Goal: Use online tool/utility: Utilize a website feature to perform a specific function

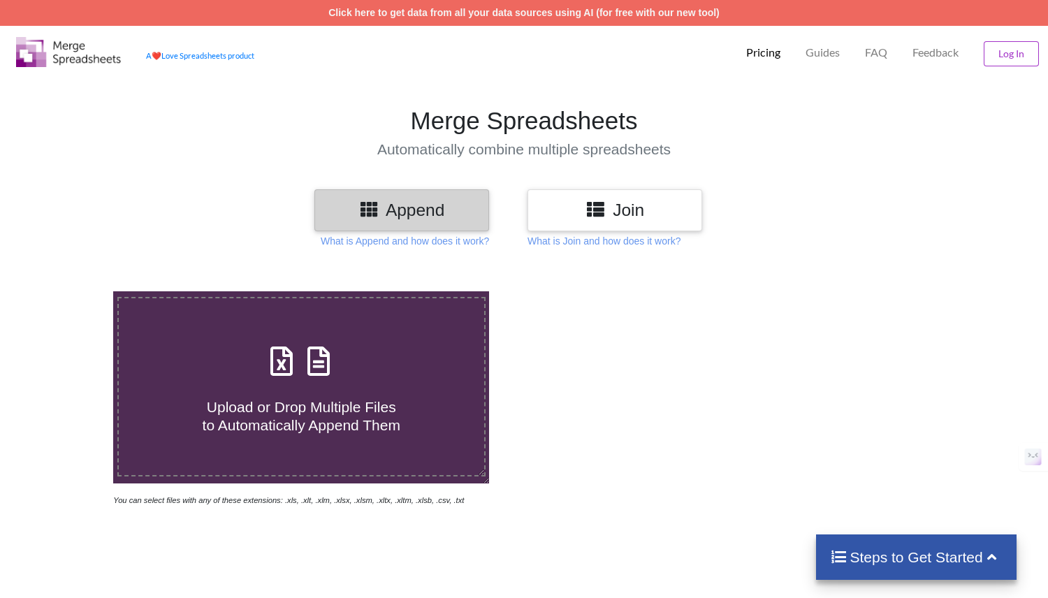
click at [349, 412] on span "Upload or Drop Multiple Files to Automatically Append Them" at bounding box center [302, 416] width 198 height 34
click at [72, 291] on input "Upload or Drop Multiple Files to Automatically Append Them" at bounding box center [72, 291] width 0 height 0
type input "C:\fakepath\Ozak AI Roadshow _ Coinfest [GEOGRAPHIC_DATA] - Guests - 2025-08-23…"
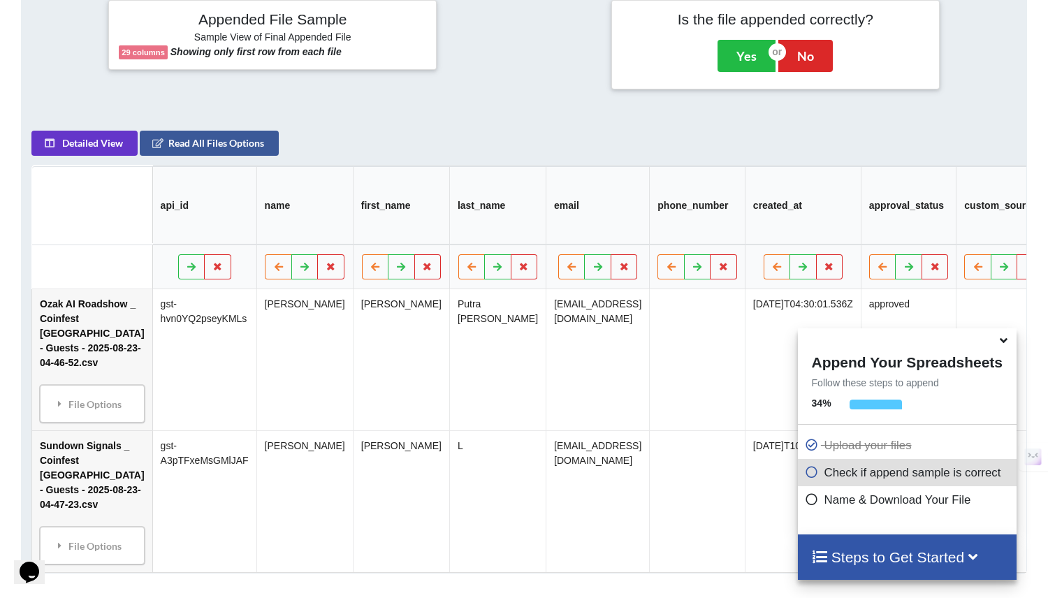
scroll to position [565, 0]
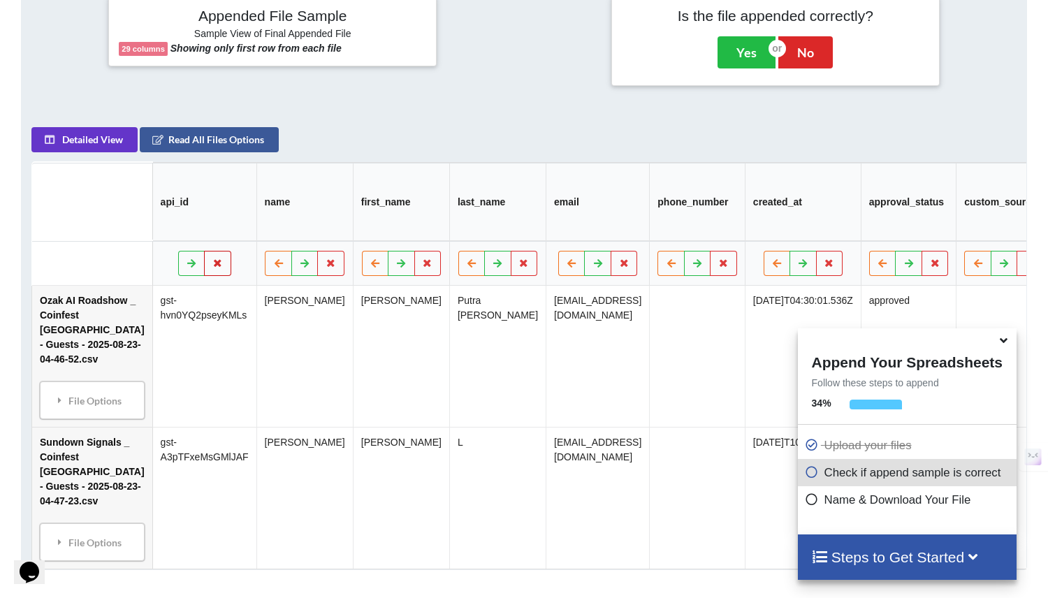
click at [212, 267] on icon at bounding box center [218, 262] width 12 height 8
click at [88, 225] on button "Delete Column" at bounding box center [76, 229] width 94 height 25
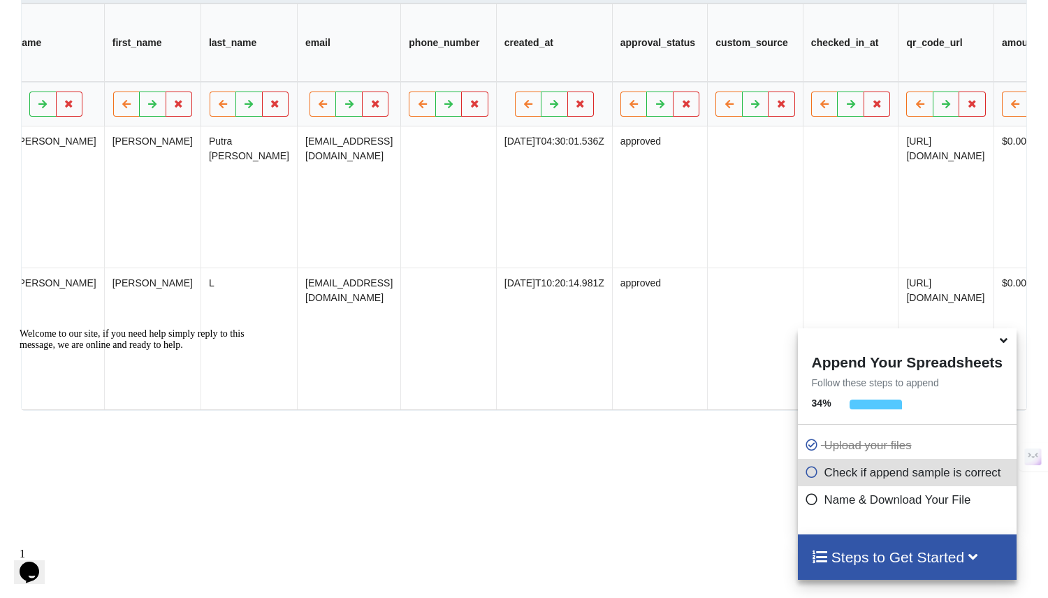
scroll to position [0, 147]
click at [1004, 344] on icon at bounding box center [1003, 338] width 15 height 13
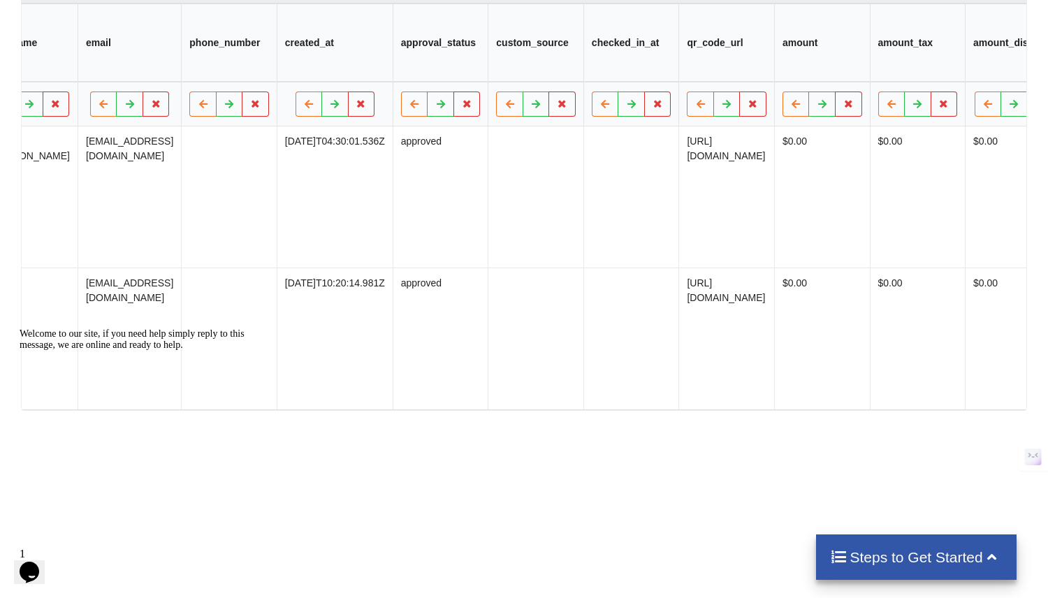
scroll to position [0, 490]
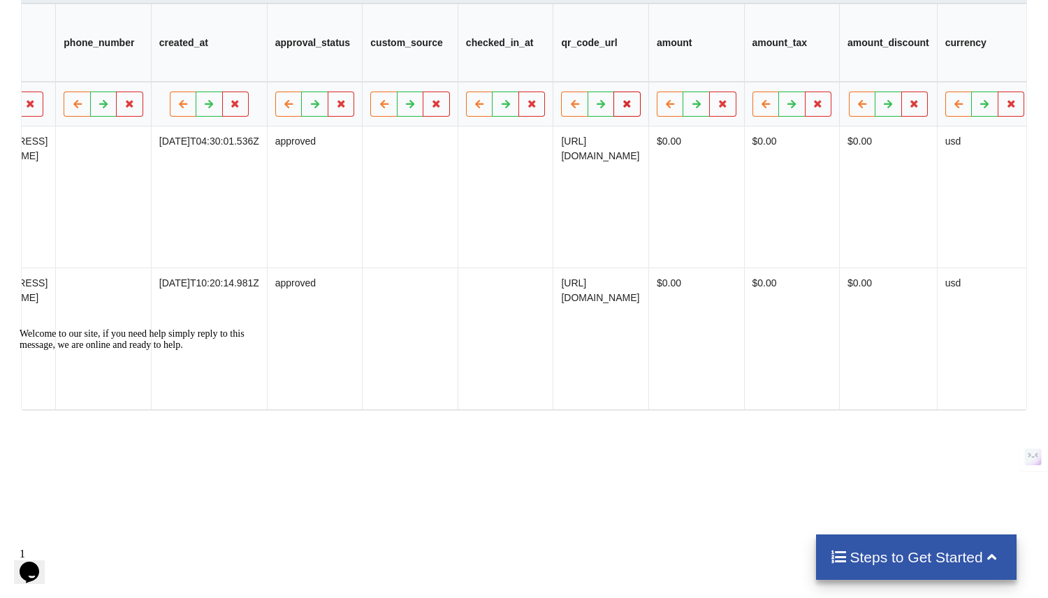
click at [634, 107] on icon at bounding box center [628, 103] width 12 height 8
click at [569, 72] on button "Delete Column" at bounding box center [541, 69] width 94 height 25
click at [623, 108] on icon at bounding box center [628, 103] width 12 height 8
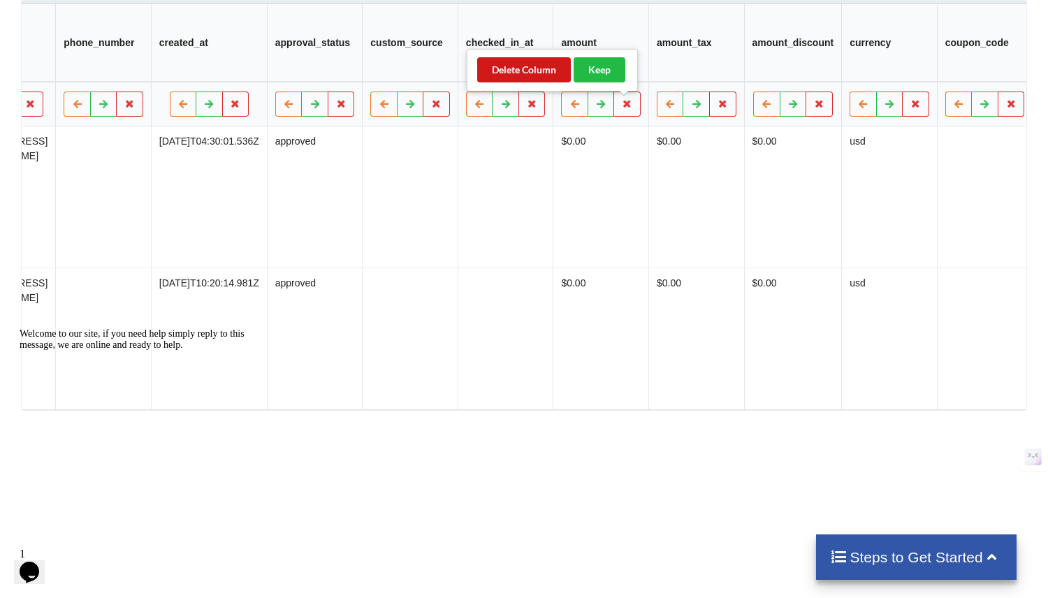
click at [529, 73] on button "Delete Column" at bounding box center [524, 69] width 94 height 25
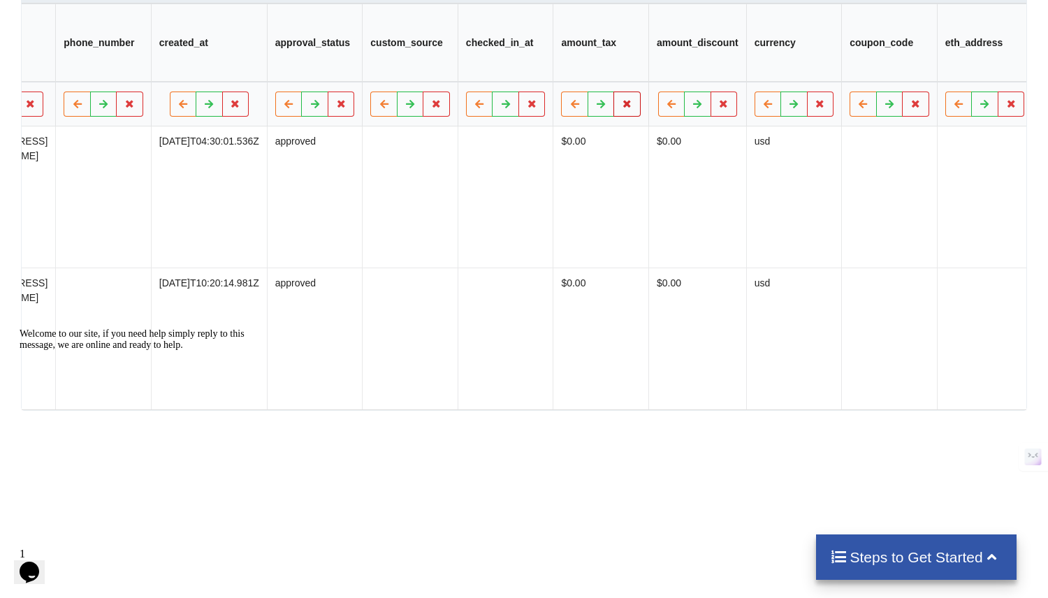
click at [627, 108] on icon at bounding box center [628, 103] width 12 height 8
click at [548, 70] on button "Delete Column" at bounding box center [524, 69] width 94 height 25
click at [627, 108] on icon at bounding box center [628, 103] width 12 height 8
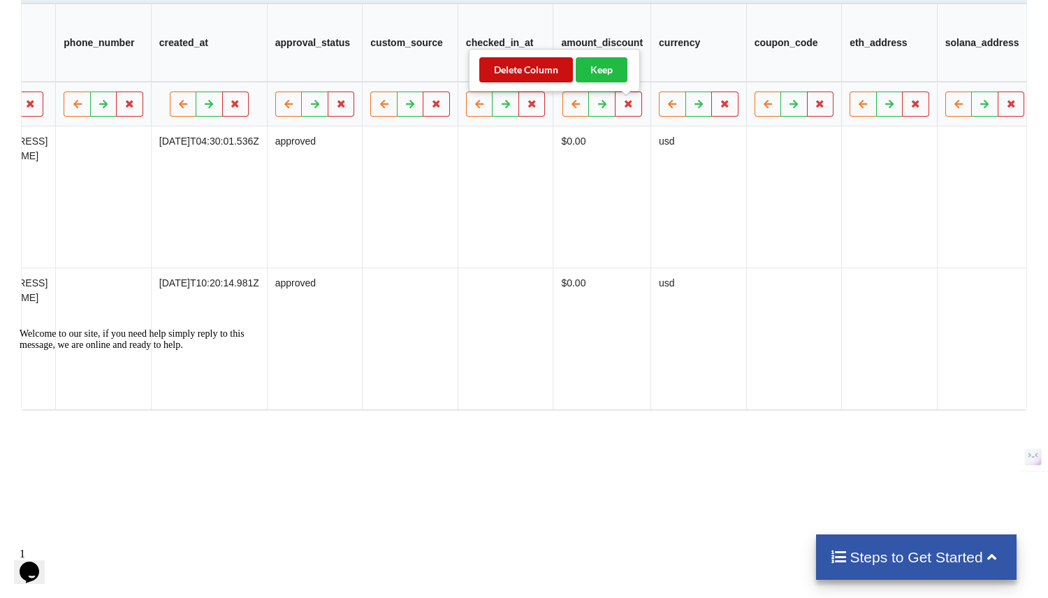
click at [509, 68] on button "Delete Column" at bounding box center [526, 69] width 94 height 25
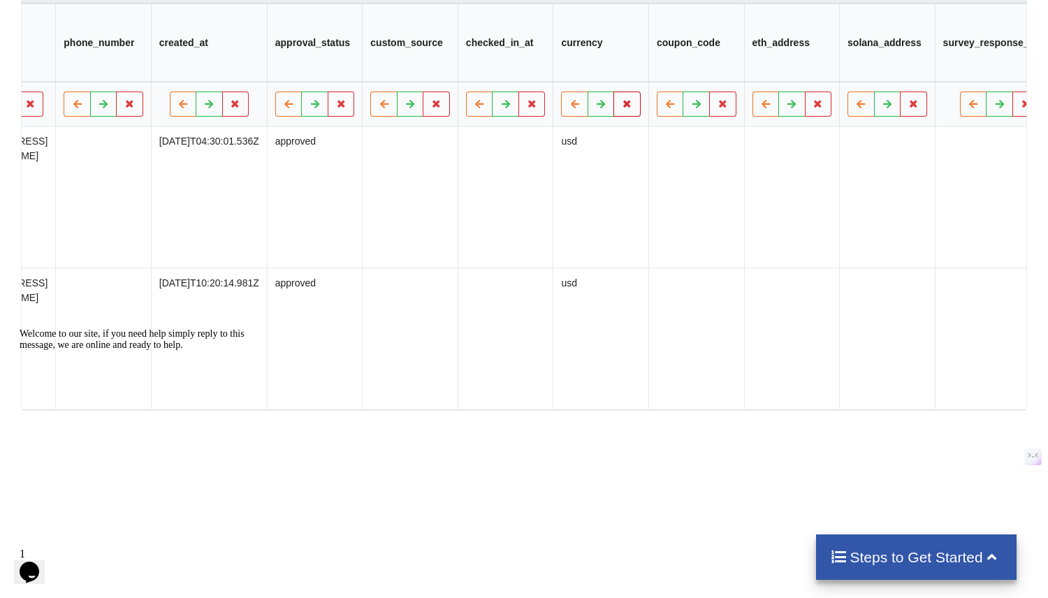
click at [622, 115] on button at bounding box center [627, 104] width 27 height 25
click at [528, 75] on button "Delete Column" at bounding box center [524, 69] width 94 height 25
click at [631, 116] on button at bounding box center [627, 104] width 27 height 25
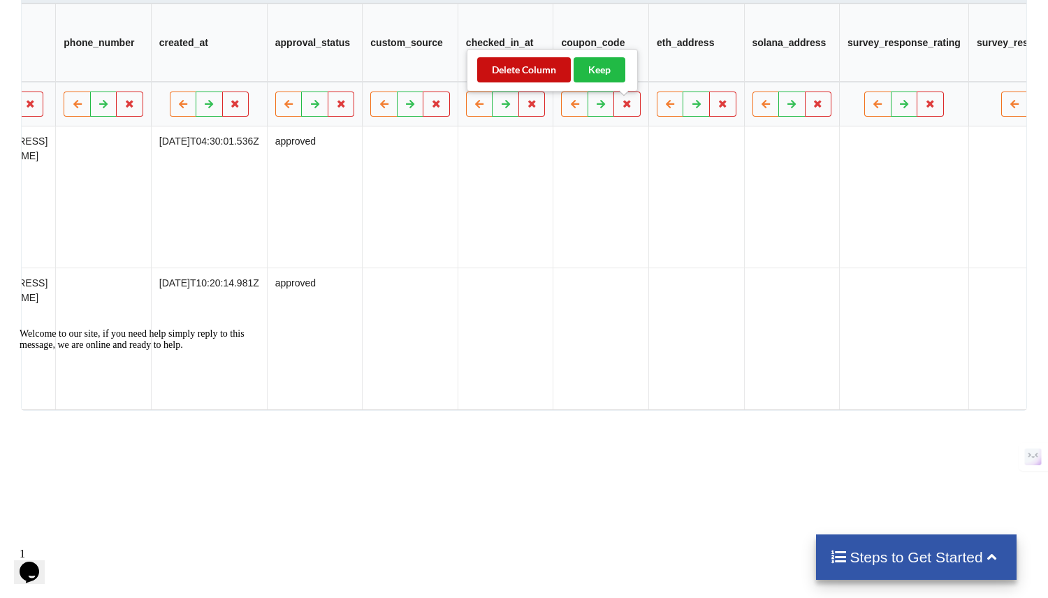
click at [543, 71] on button "Delete Column" at bounding box center [524, 69] width 94 height 25
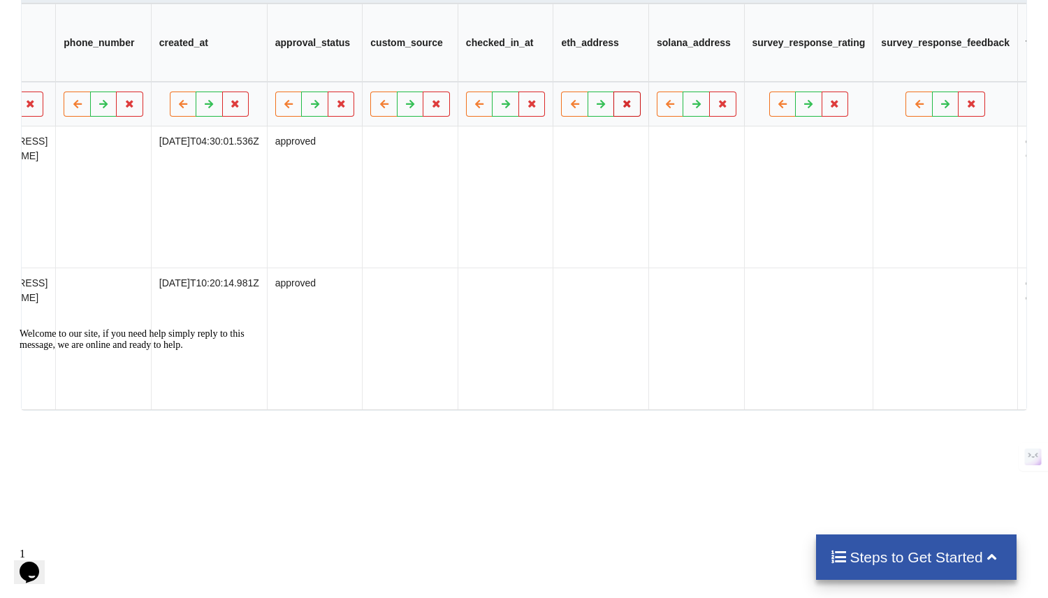
click at [632, 110] on button at bounding box center [627, 104] width 27 height 25
click at [539, 69] on button "Delete Column" at bounding box center [524, 69] width 94 height 25
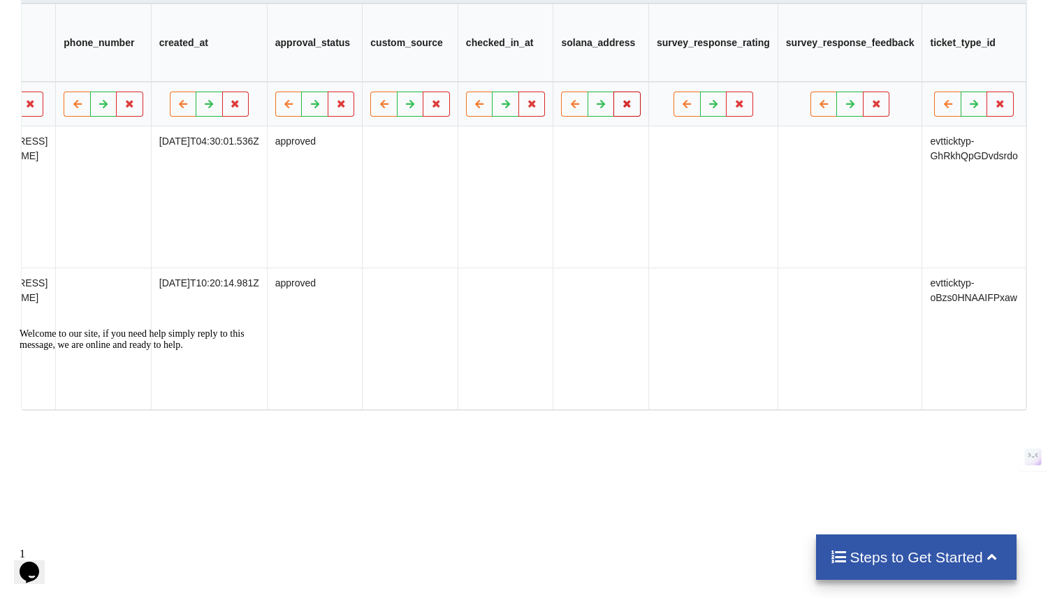
click at [630, 112] on button at bounding box center [627, 104] width 27 height 25
click at [532, 74] on button "Delete Column" at bounding box center [524, 69] width 94 height 25
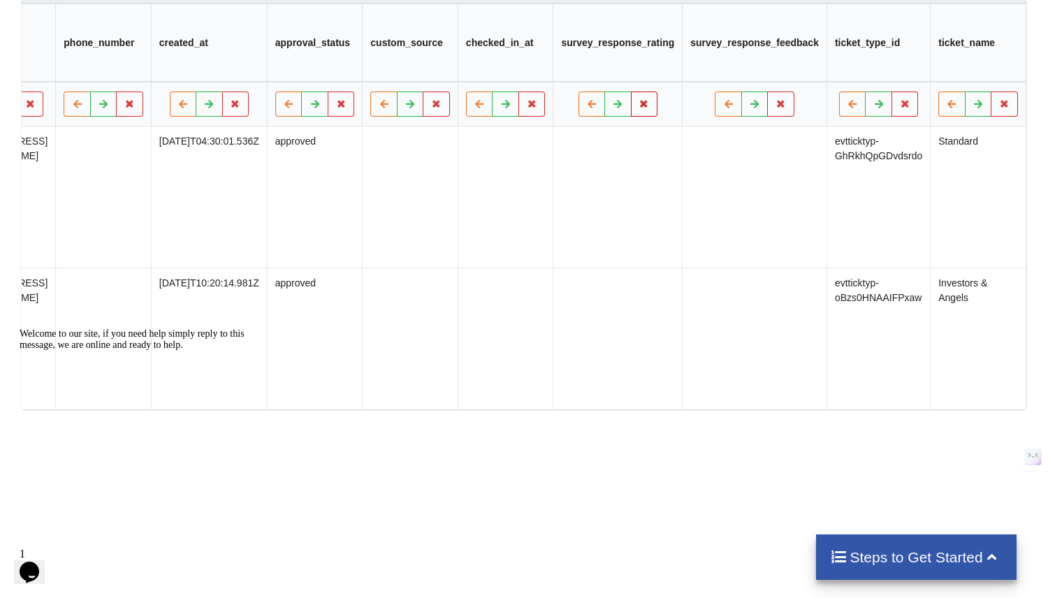
click at [643, 108] on icon at bounding box center [644, 103] width 12 height 8
click at [553, 73] on button "Delete Column" at bounding box center [542, 69] width 94 height 25
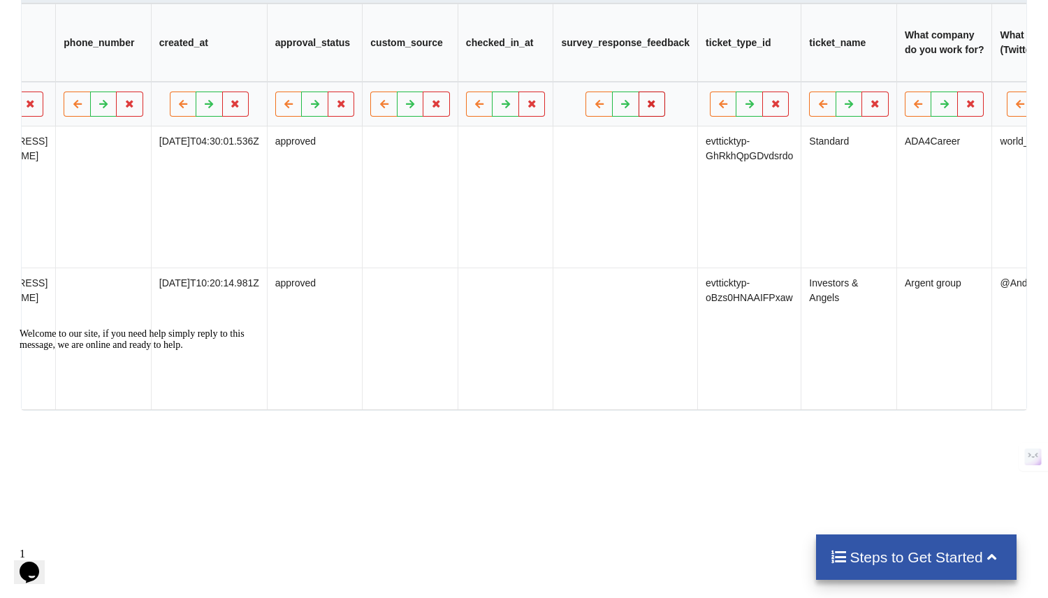
click at [655, 108] on icon at bounding box center [652, 103] width 12 height 8
click at [571, 71] on button "Delete Column" at bounding box center [551, 69] width 94 height 25
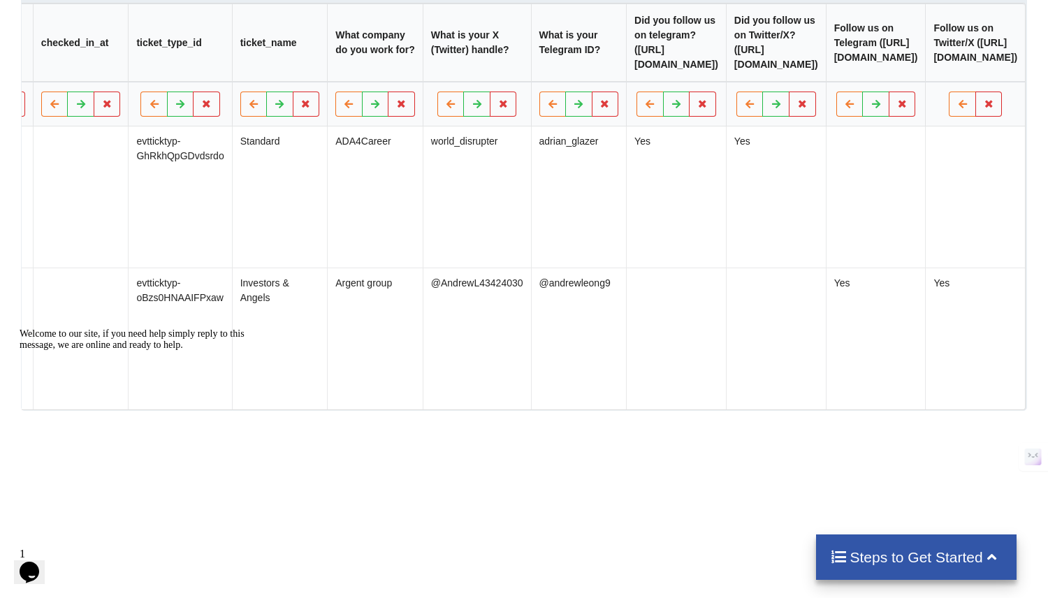
scroll to position [0, 1025]
click at [697, 108] on icon at bounding box center [703, 103] width 12 height 8
click at [536, 69] on button "Delete Column" at bounding box center [507, 69] width 94 height 25
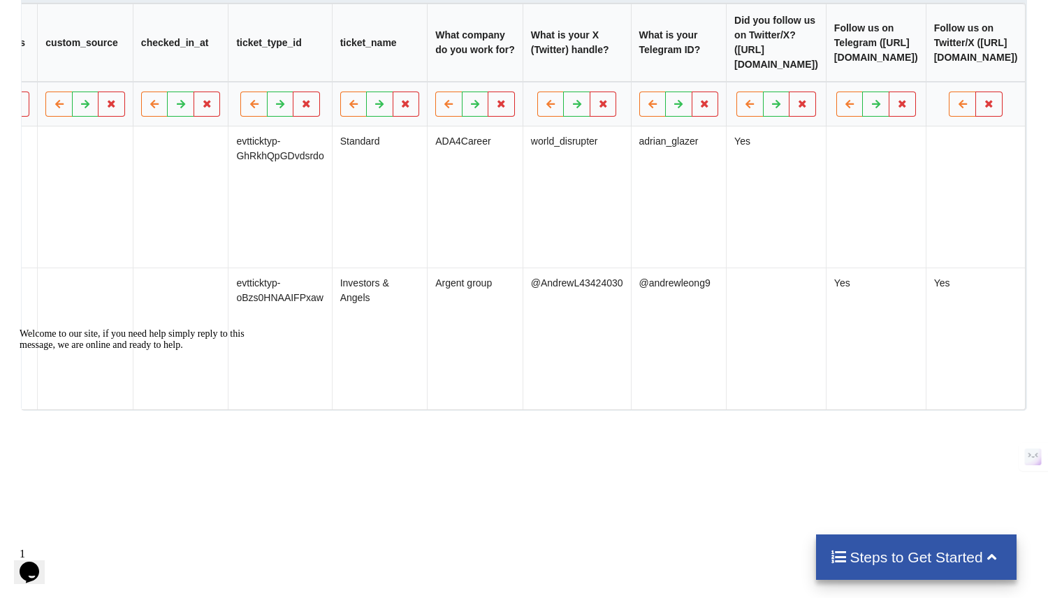
scroll to position [0, 911]
click at [797, 108] on icon at bounding box center [803, 103] width 12 height 8
click at [636, 65] on button "Delete Column" at bounding box center [625, 69] width 94 height 25
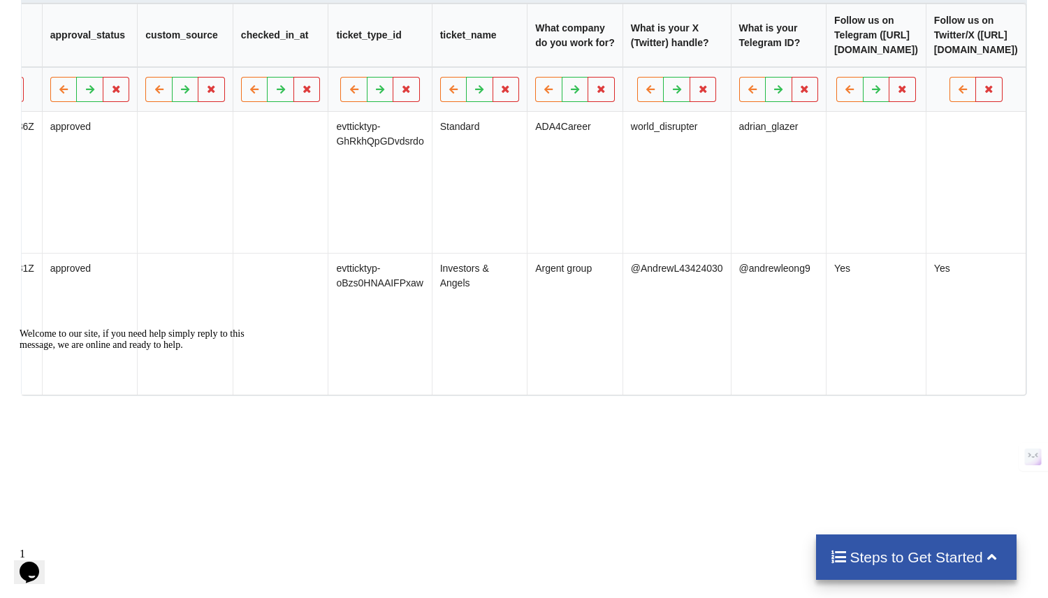
scroll to position [0, 777]
click at [889, 102] on button at bounding box center [902, 89] width 27 height 25
click at [773, 72] on button "Delete Column" at bounding box center [755, 69] width 94 height 25
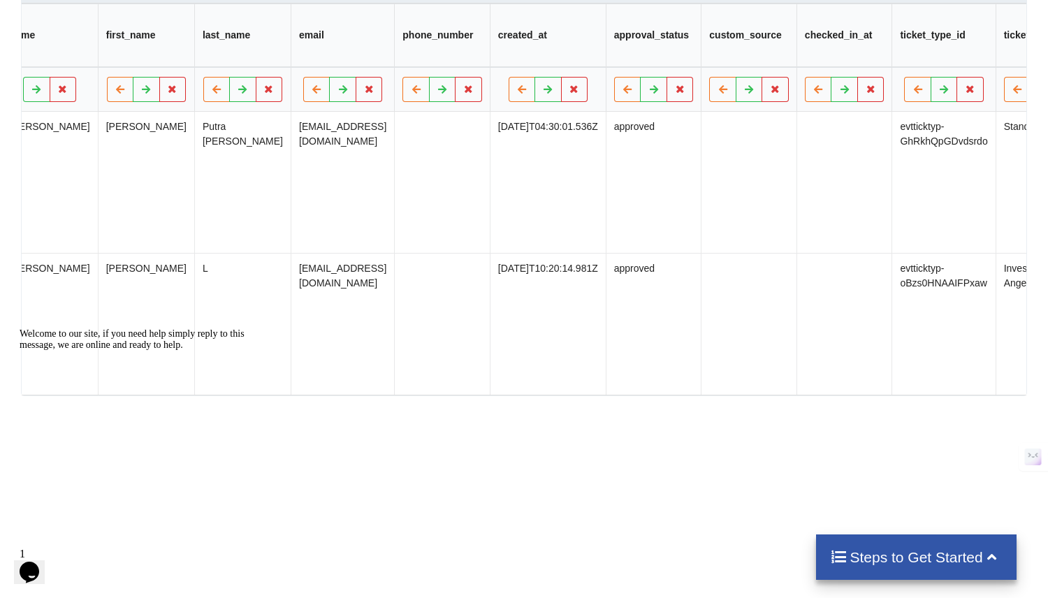
scroll to position [0, 0]
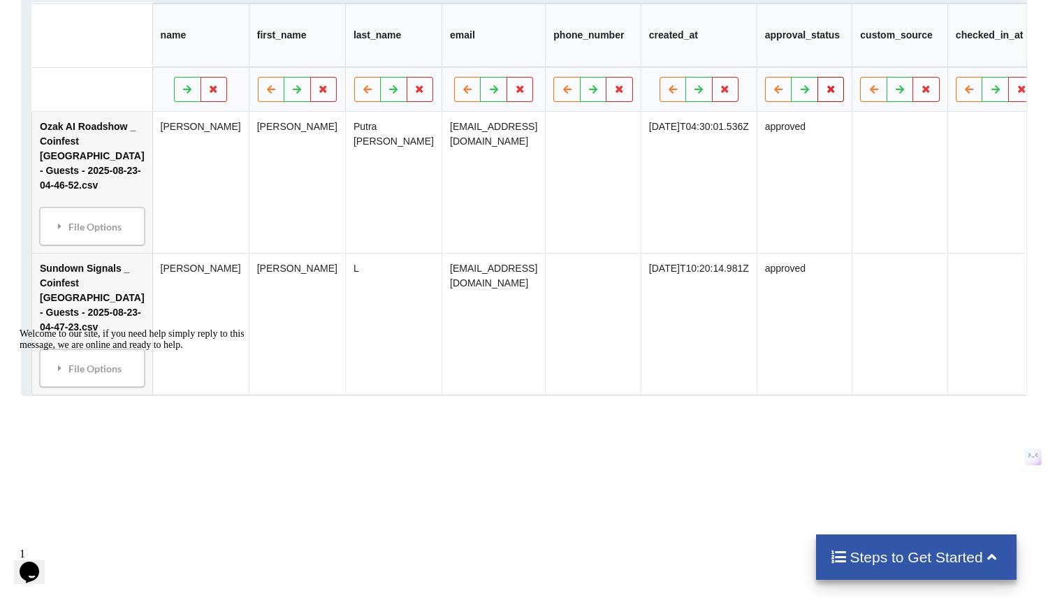
click at [833, 102] on button at bounding box center [830, 89] width 27 height 25
click at [724, 67] on button "Delete Column" at bounding box center [727, 69] width 94 height 25
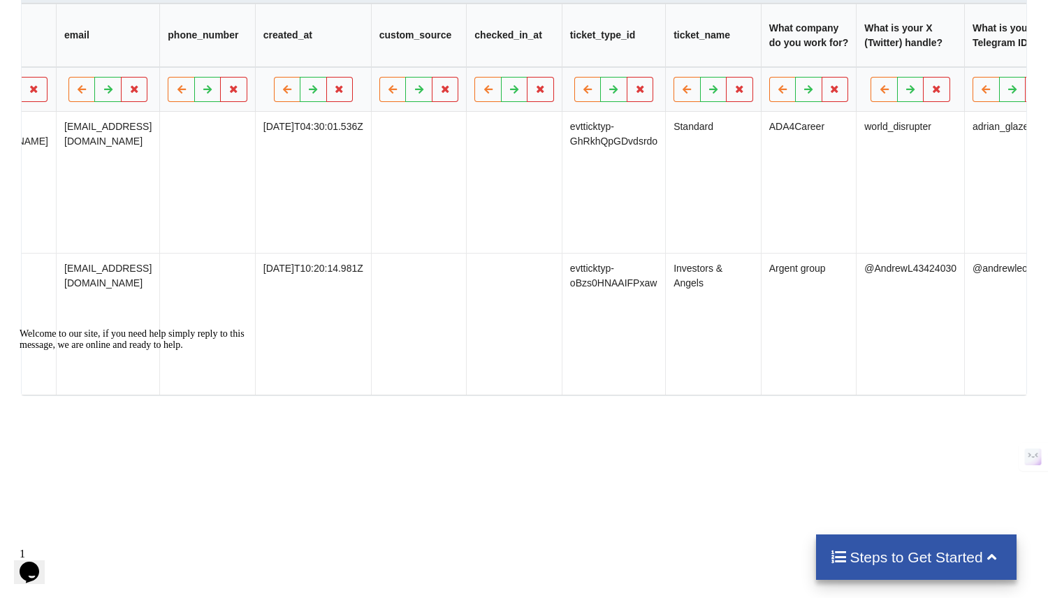
scroll to position [0, 556]
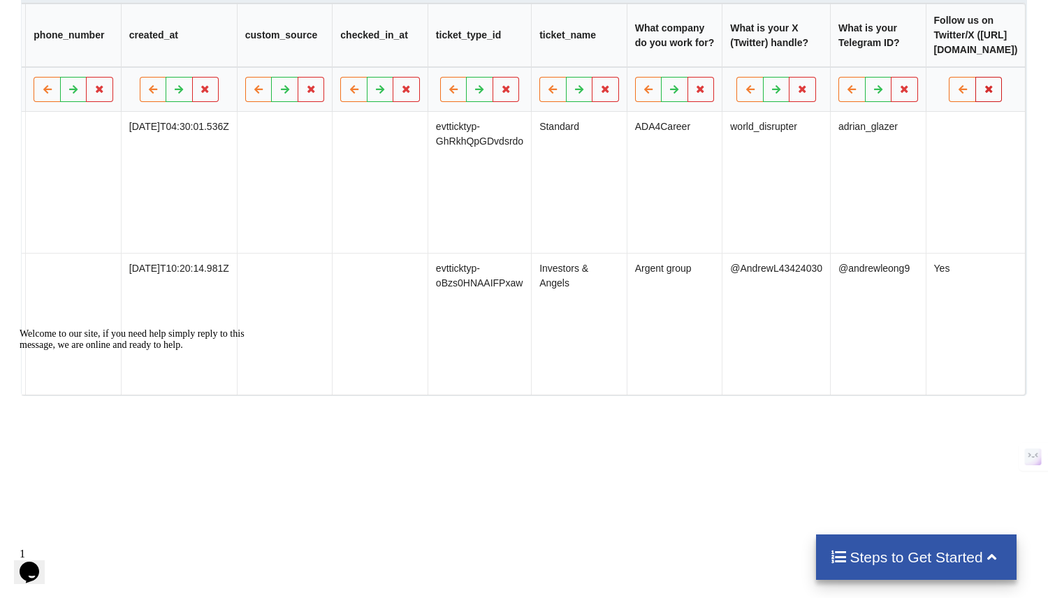
click at [975, 102] on button at bounding box center [988, 89] width 27 height 25
click at [886, 69] on button "Delete Column" at bounding box center [872, 69] width 94 height 25
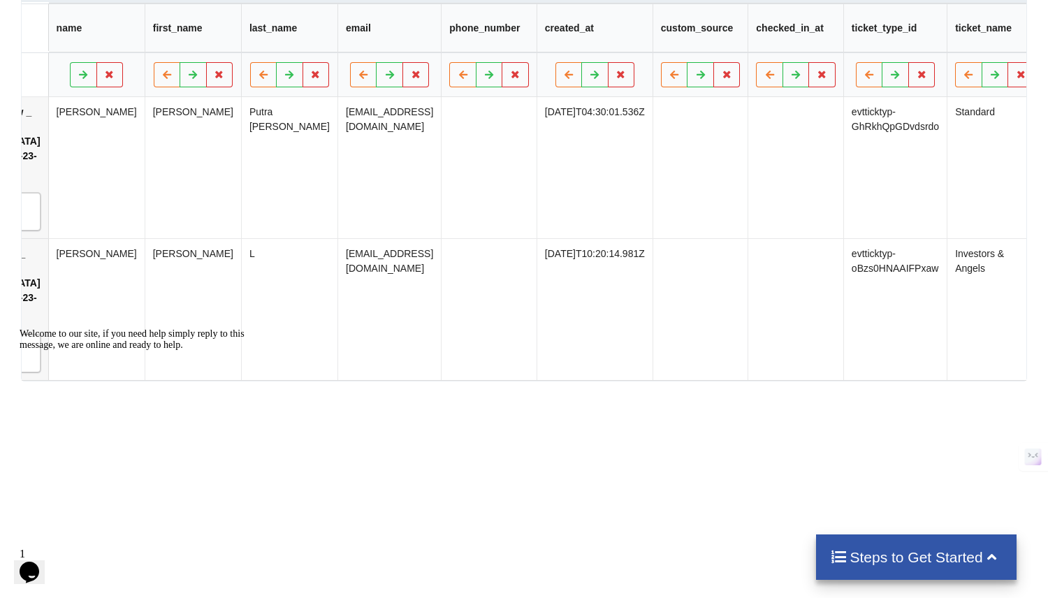
scroll to position [0, 107]
click at [814, 78] on icon at bounding box center [820, 74] width 12 height 8
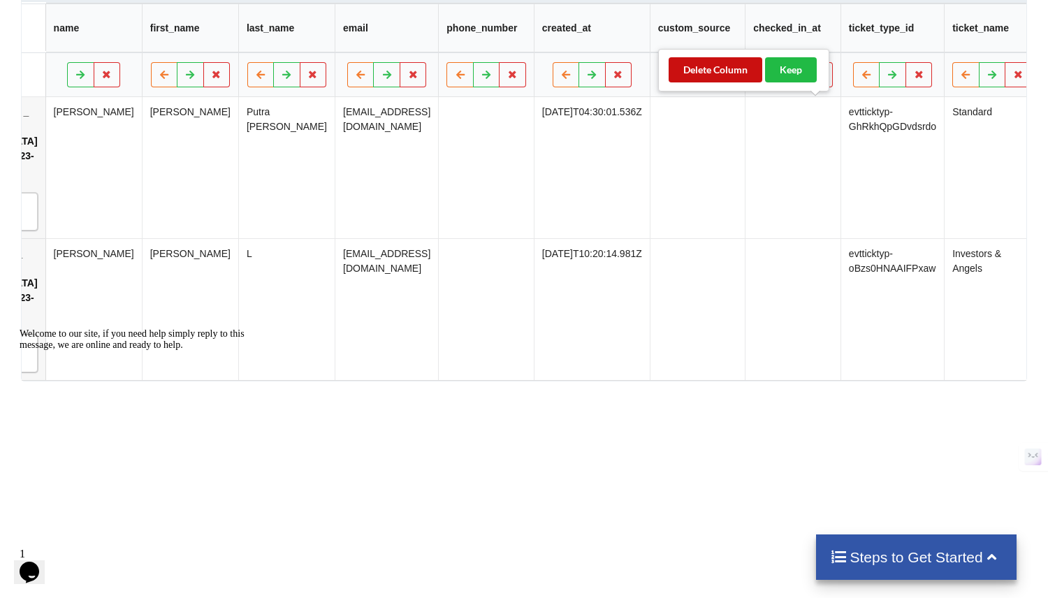
click at [725, 64] on button "Delete Column" at bounding box center [715, 69] width 94 height 25
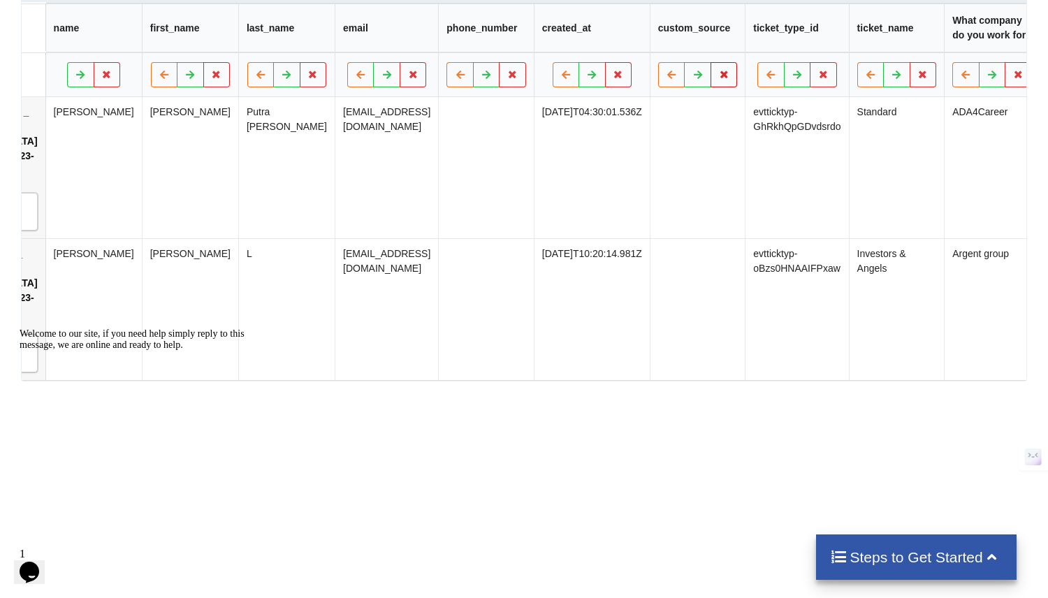
click at [725, 78] on icon at bounding box center [724, 74] width 12 height 8
click at [637, 69] on button "Delete Column" at bounding box center [620, 69] width 94 height 25
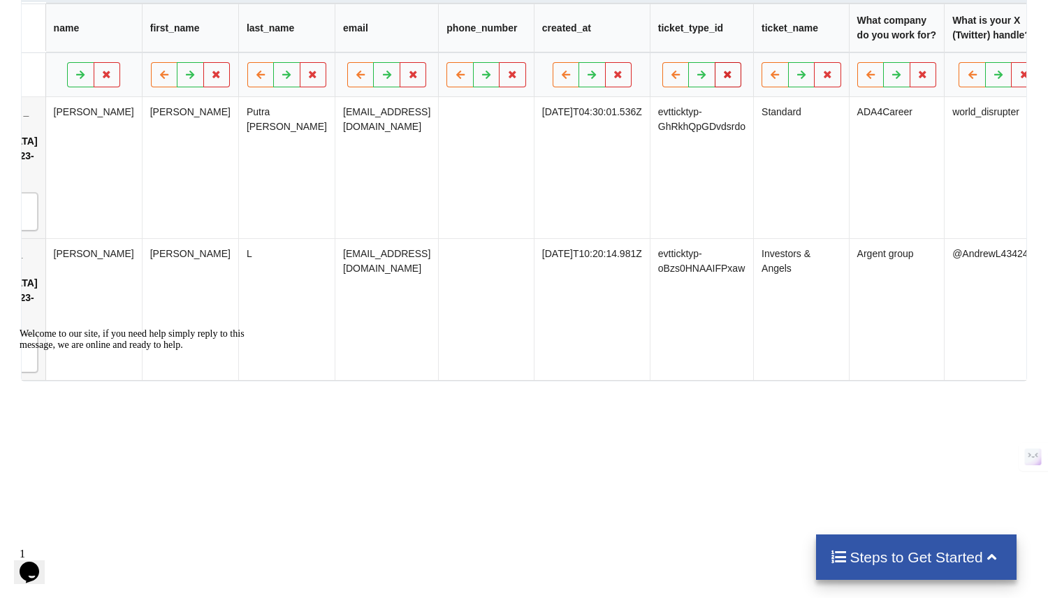
click at [734, 87] on button at bounding box center [728, 74] width 27 height 25
click at [641, 66] on button "Delete Column" at bounding box center [625, 69] width 94 height 25
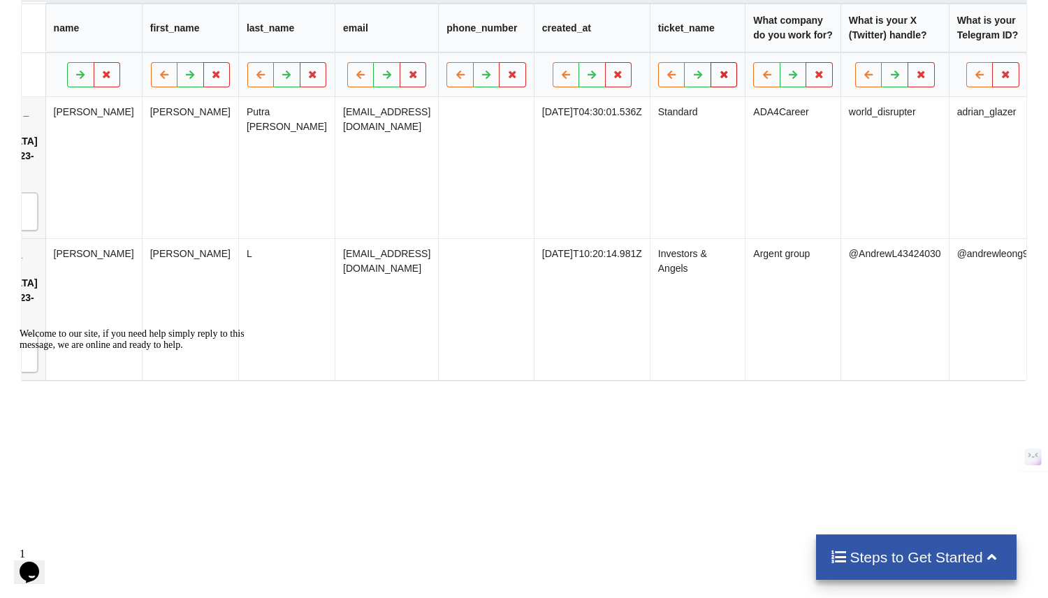
click at [724, 78] on icon at bounding box center [724, 74] width 12 height 8
click at [627, 69] on button "Delete Column" at bounding box center [620, 69] width 94 height 25
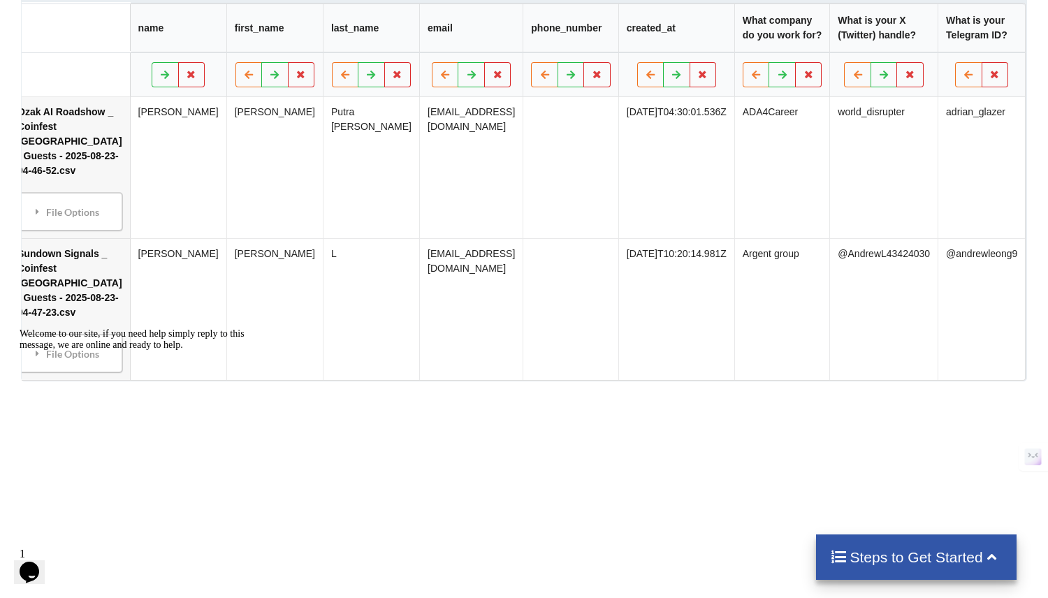
scroll to position [0, 25]
click at [709, 78] on icon at bounding box center [703, 74] width 12 height 8
click at [622, 71] on button "Delete Column" at bounding box center [604, 69] width 94 height 25
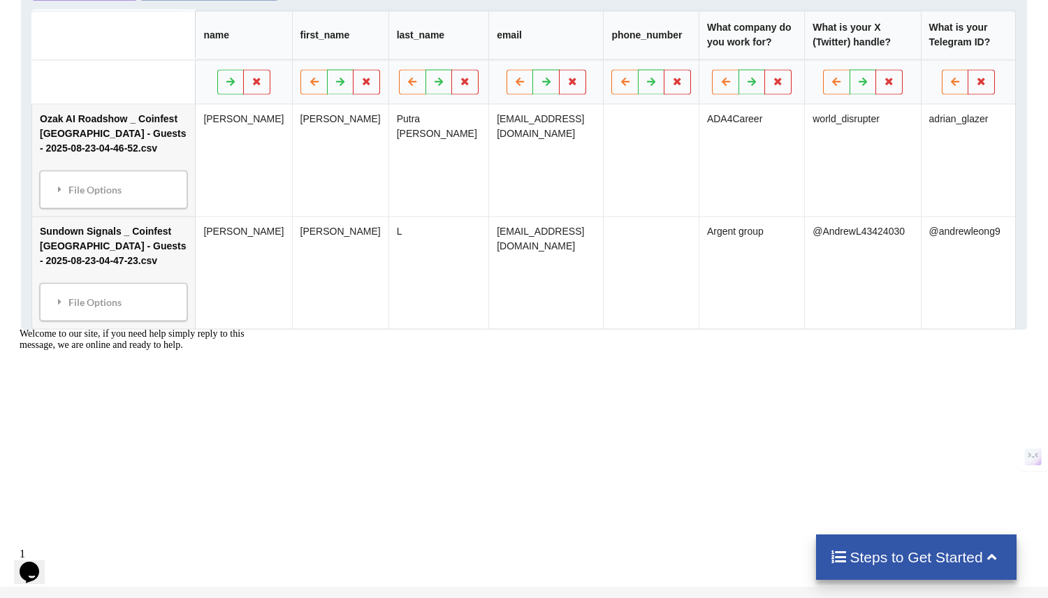
scroll to position [0, 0]
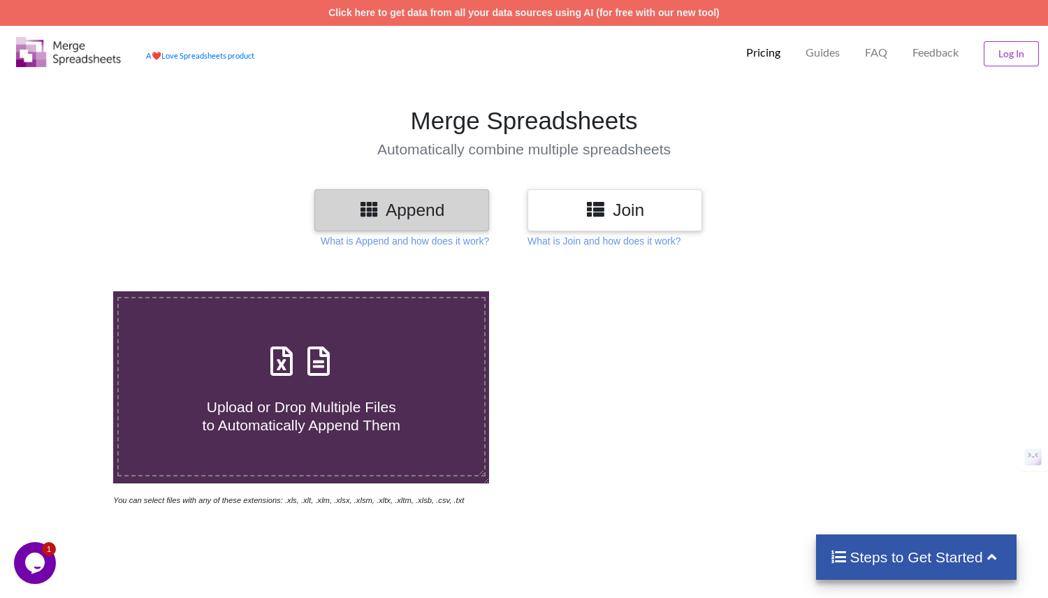
click at [410, 386] on h4 "Upload or Drop Multiple Files to Automatically Append Them" at bounding box center [301, 407] width 365 height 53
click at [72, 291] on input "Upload or Drop Multiple Files to Automatically Append Them" at bounding box center [72, 291] width 0 height 0
type input "C:\fakepath\Ozak AI Roadshow _ Coinfest [GEOGRAPHIC_DATA] - Guests - 2025-08-23…"
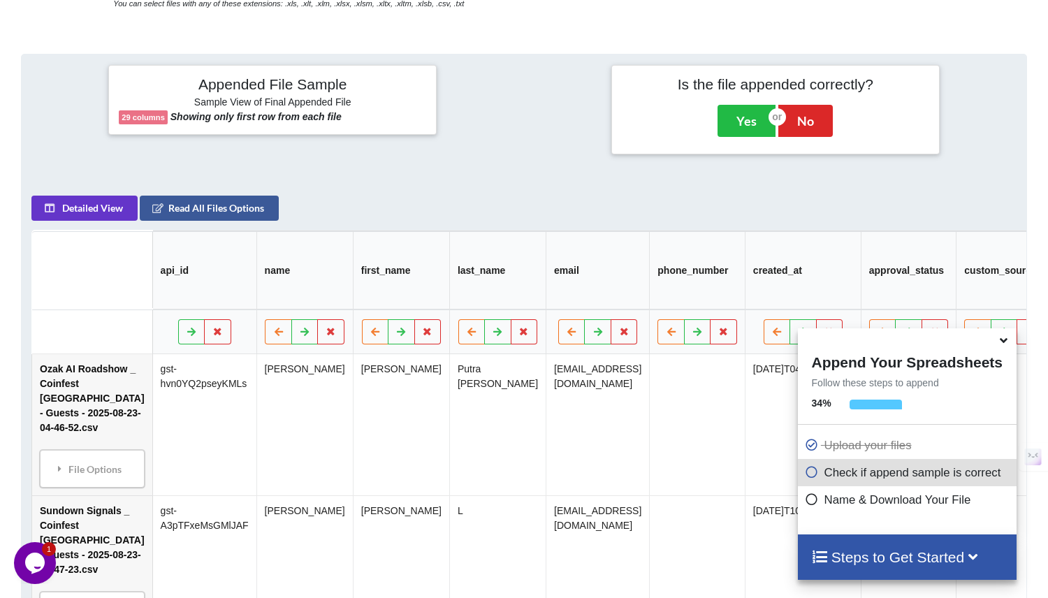
scroll to position [565, 0]
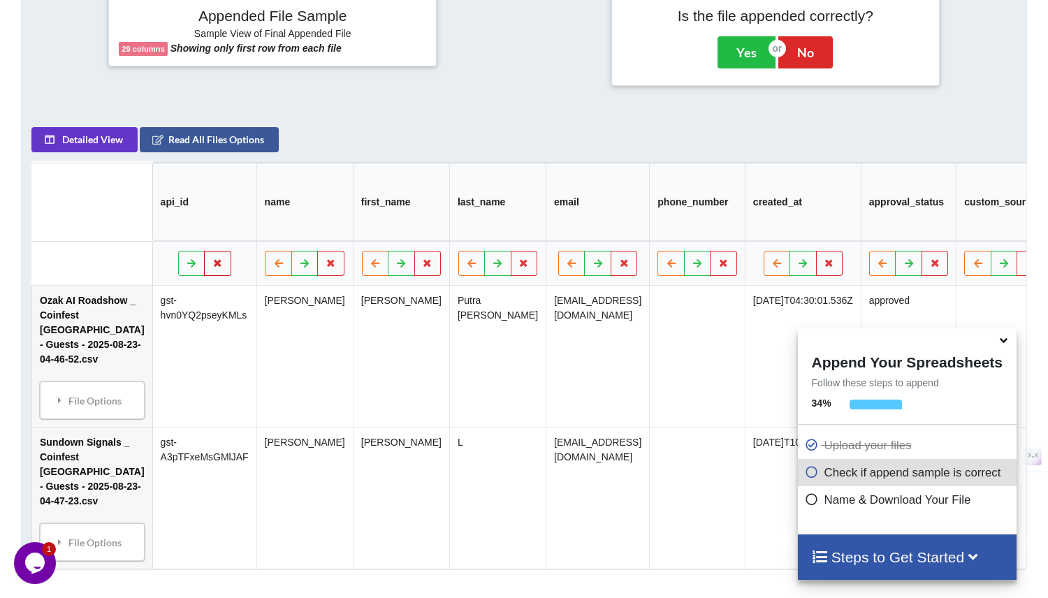
click at [212, 267] on icon at bounding box center [218, 262] width 12 height 8
click at [103, 233] on button "Delete Column" at bounding box center [76, 229] width 94 height 25
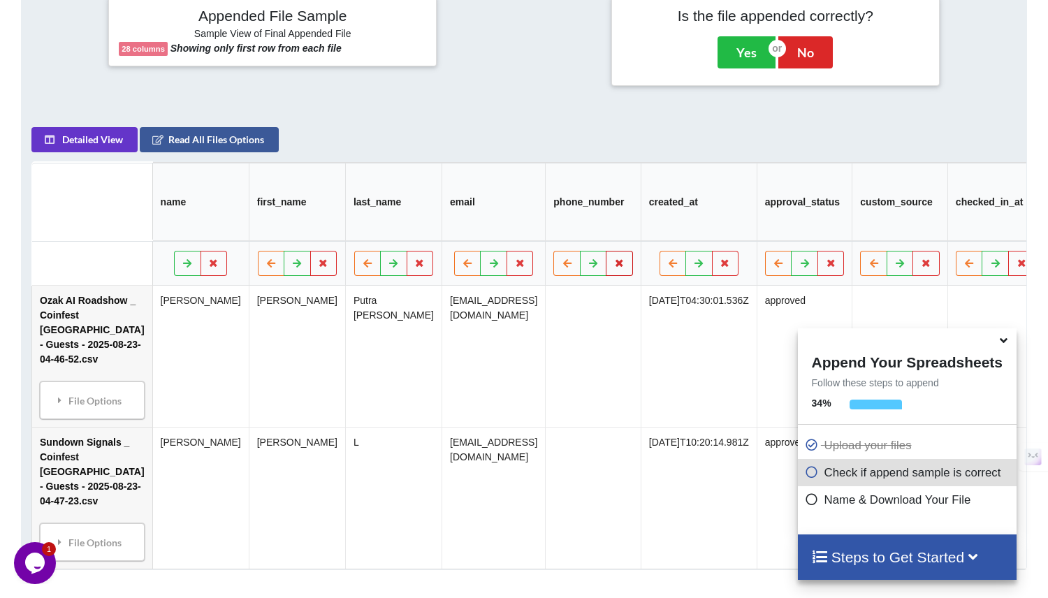
click at [634, 275] on button at bounding box center [619, 263] width 27 height 25
click at [541, 224] on button "Delete Column" at bounding box center [531, 229] width 94 height 25
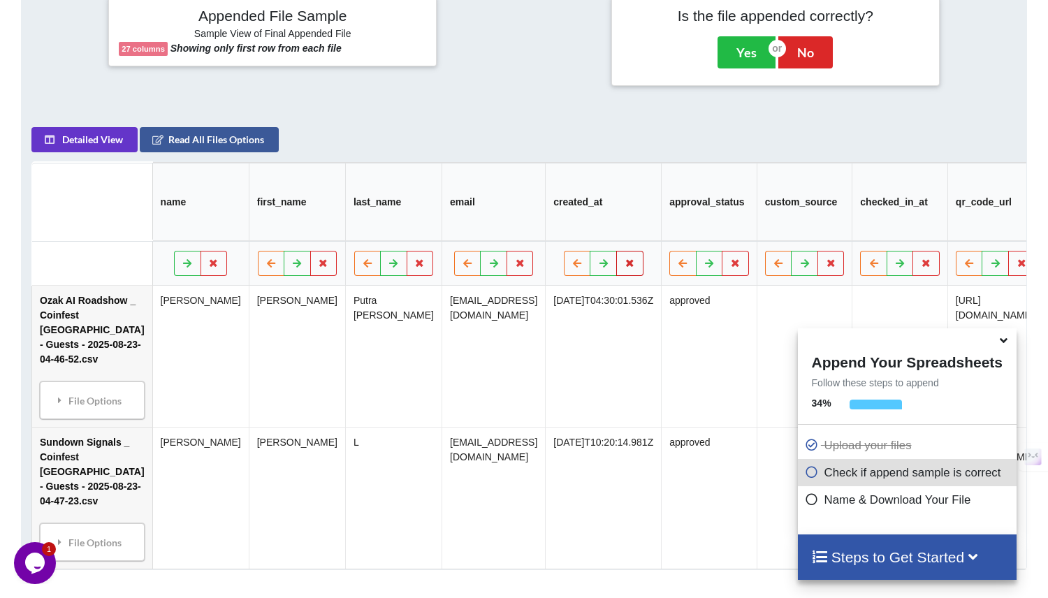
click at [638, 273] on button at bounding box center [629, 263] width 27 height 25
click at [557, 226] on button "Delete Column" at bounding box center [534, 229] width 94 height 25
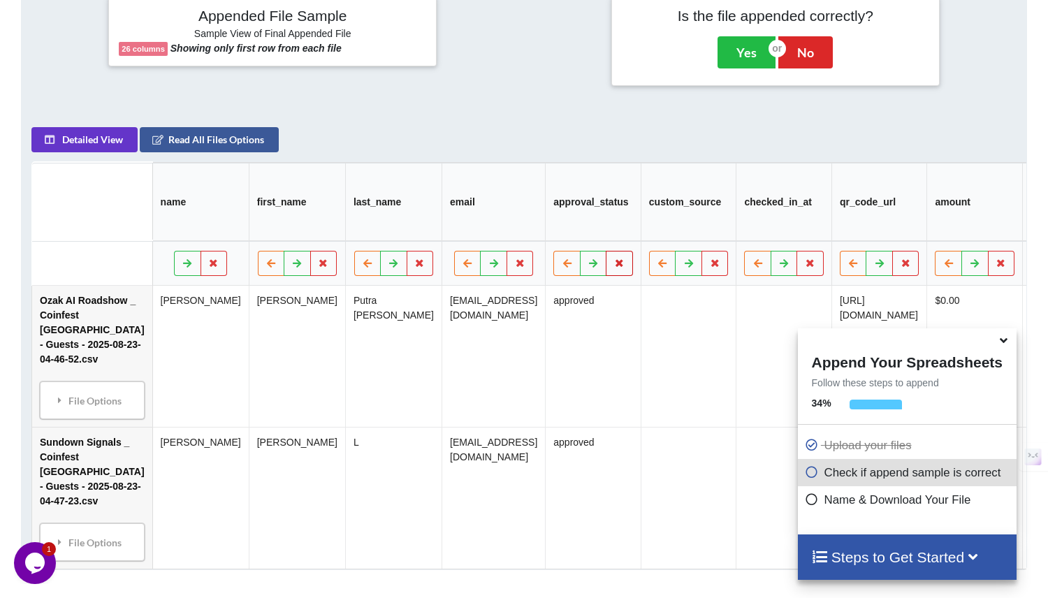
click at [634, 273] on button at bounding box center [619, 263] width 27 height 25
click at [539, 224] on button "Delete Column" at bounding box center [531, 229] width 94 height 25
click at [631, 262] on button at bounding box center [619, 263] width 27 height 25
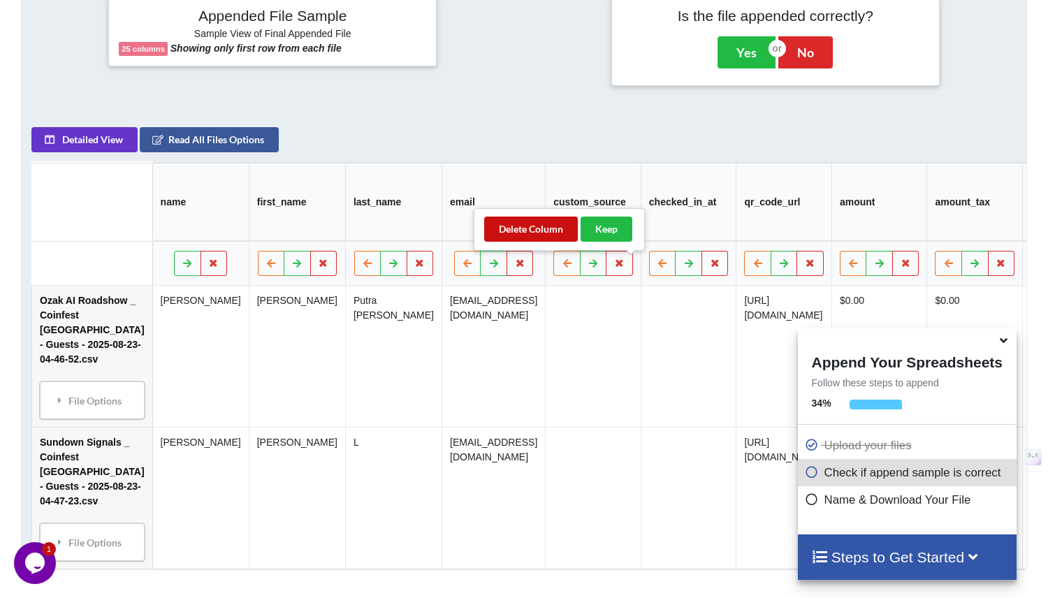
click at [509, 224] on button "Delete Column" at bounding box center [531, 229] width 94 height 25
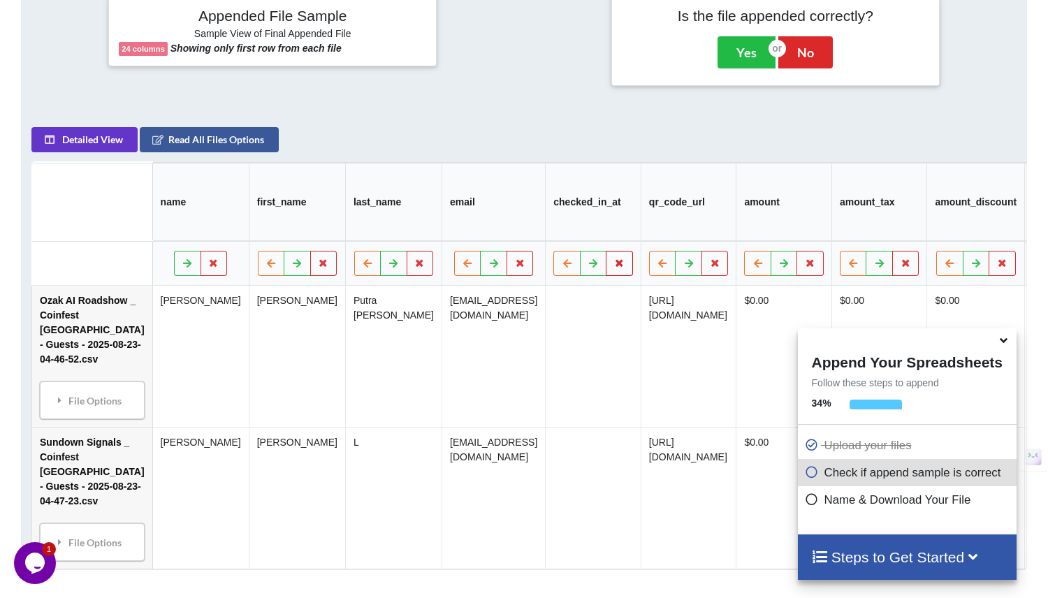
click at [626, 267] on icon at bounding box center [620, 262] width 12 height 8
click at [520, 226] on button "Delete Column" at bounding box center [531, 229] width 94 height 25
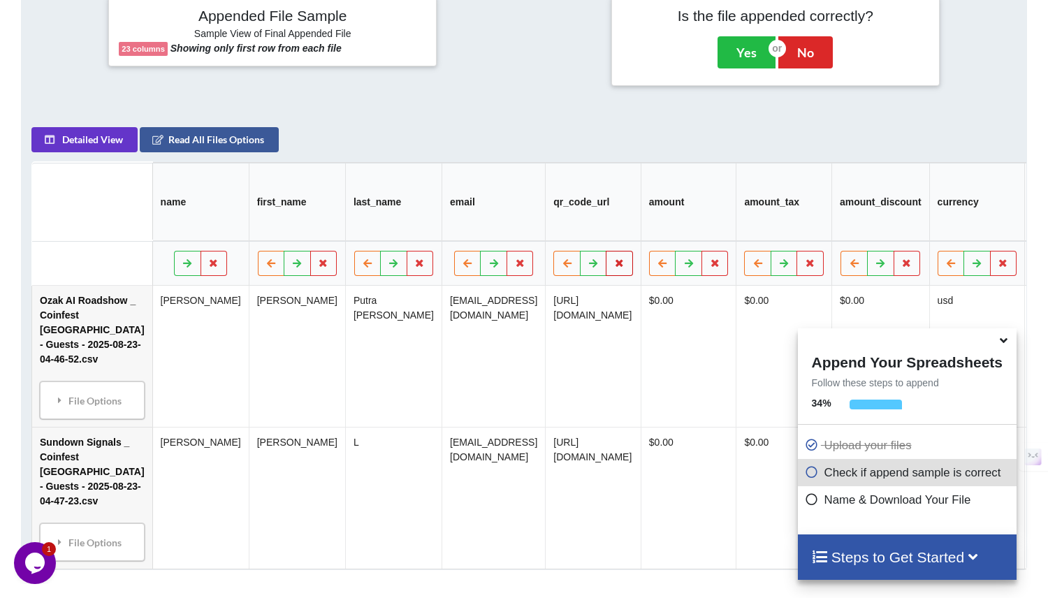
click at [634, 269] on button at bounding box center [619, 263] width 27 height 25
click at [574, 228] on button "Delete Column" at bounding box center [548, 229] width 94 height 25
click at [631, 275] on button at bounding box center [619, 263] width 27 height 25
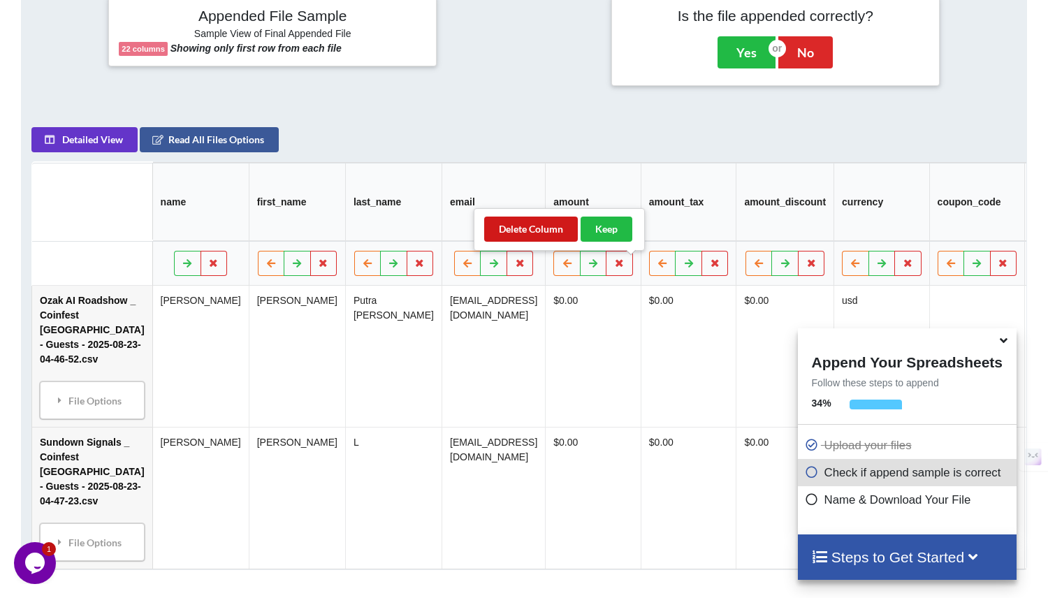
click at [551, 233] on button "Delete Column" at bounding box center [531, 229] width 94 height 25
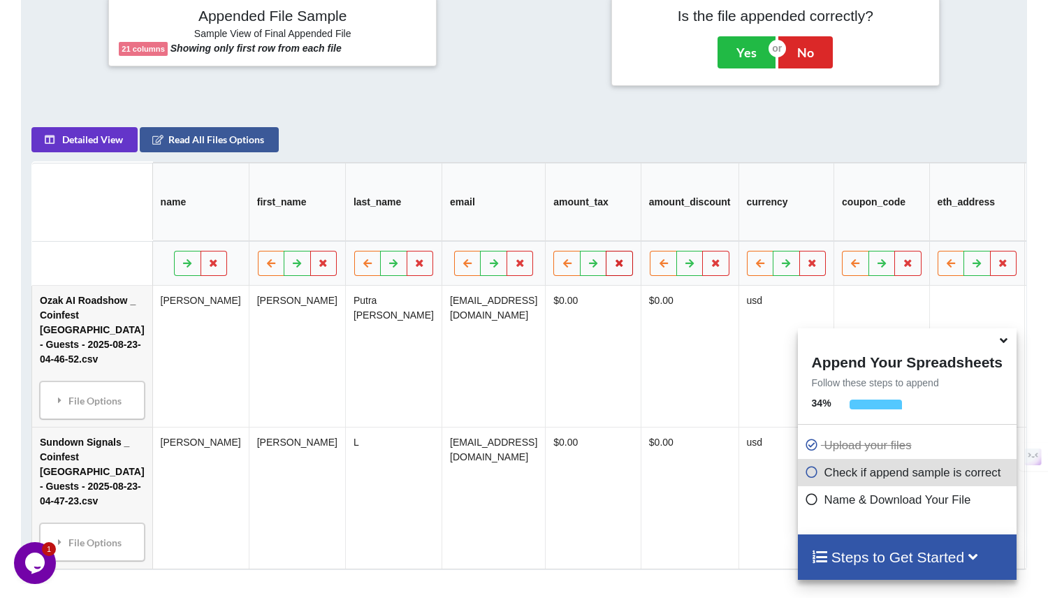
click at [625, 271] on button at bounding box center [619, 263] width 27 height 25
click at [523, 231] on button "Delete Column" at bounding box center [531, 229] width 94 height 25
click at [634, 271] on button at bounding box center [620, 263] width 27 height 25
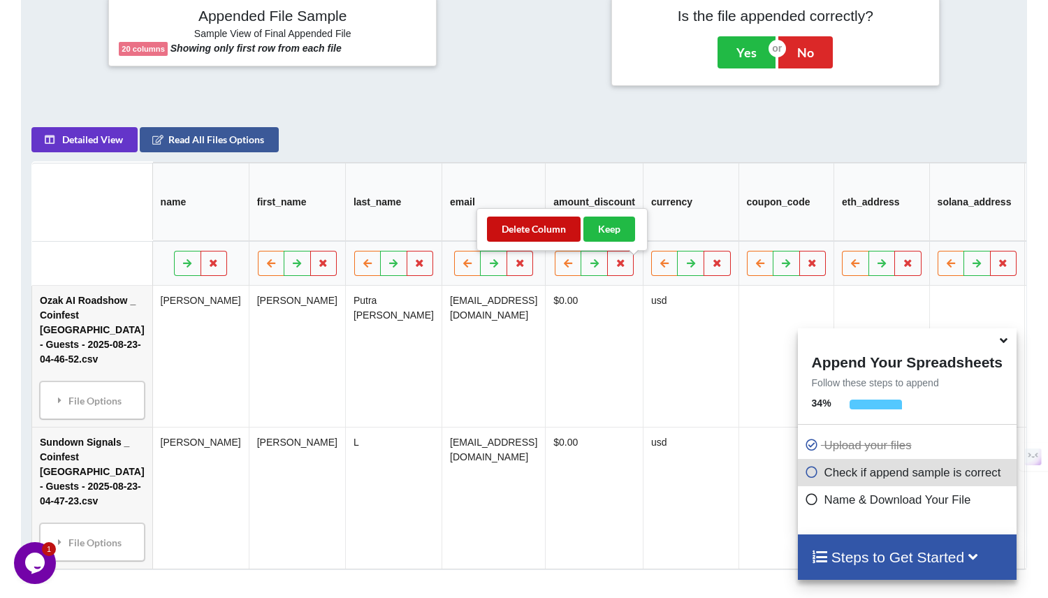
click at [556, 232] on button "Delete Column" at bounding box center [534, 229] width 94 height 25
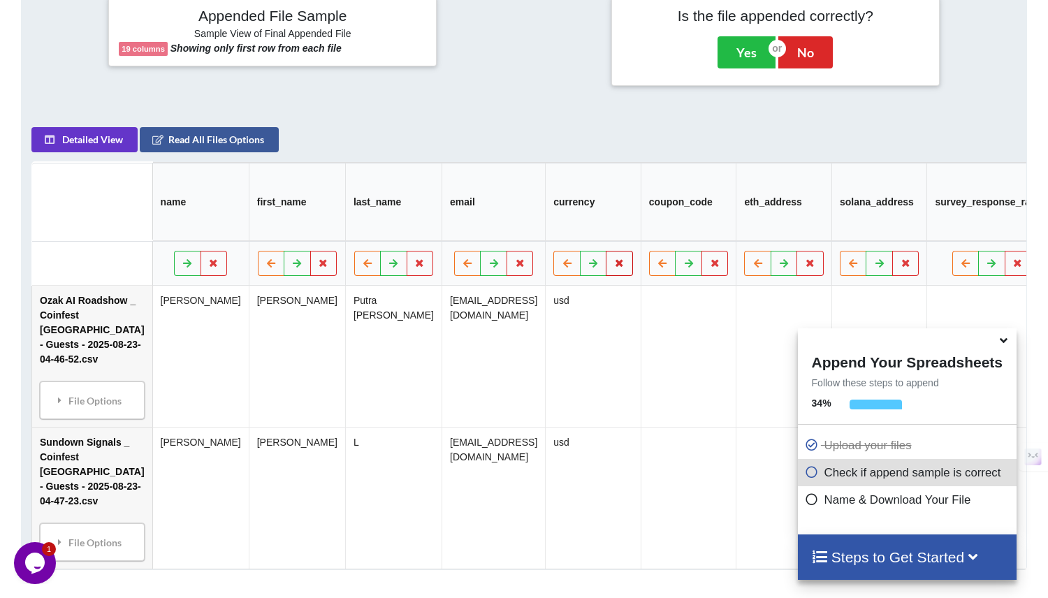
click at [634, 276] on button at bounding box center [619, 263] width 27 height 25
click at [548, 234] on button "Delete Column" at bounding box center [531, 229] width 94 height 25
click at [626, 267] on icon at bounding box center [620, 262] width 12 height 8
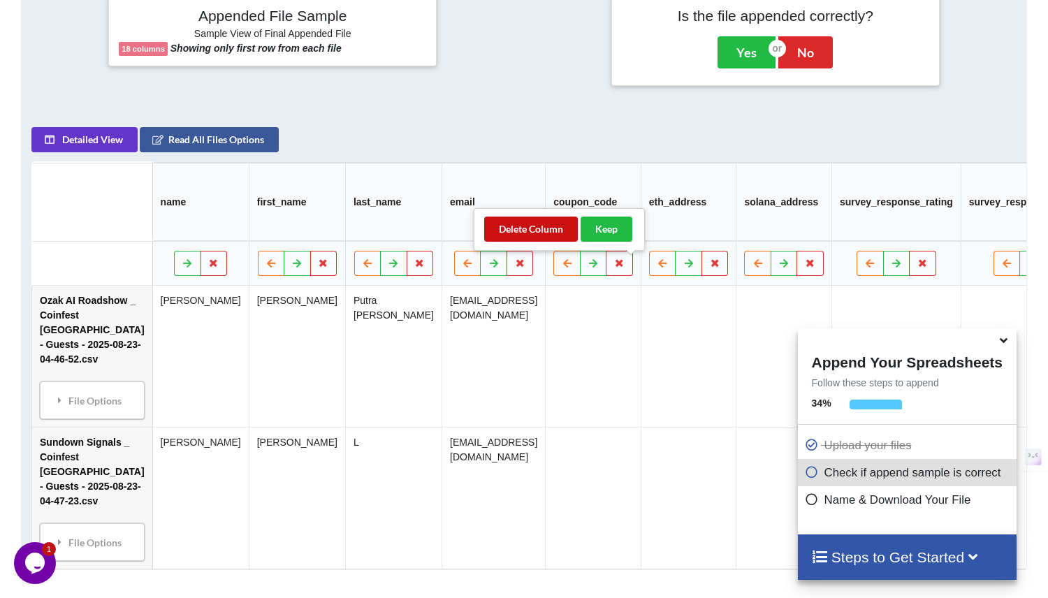
click at [551, 229] on button "Delete Column" at bounding box center [531, 229] width 94 height 25
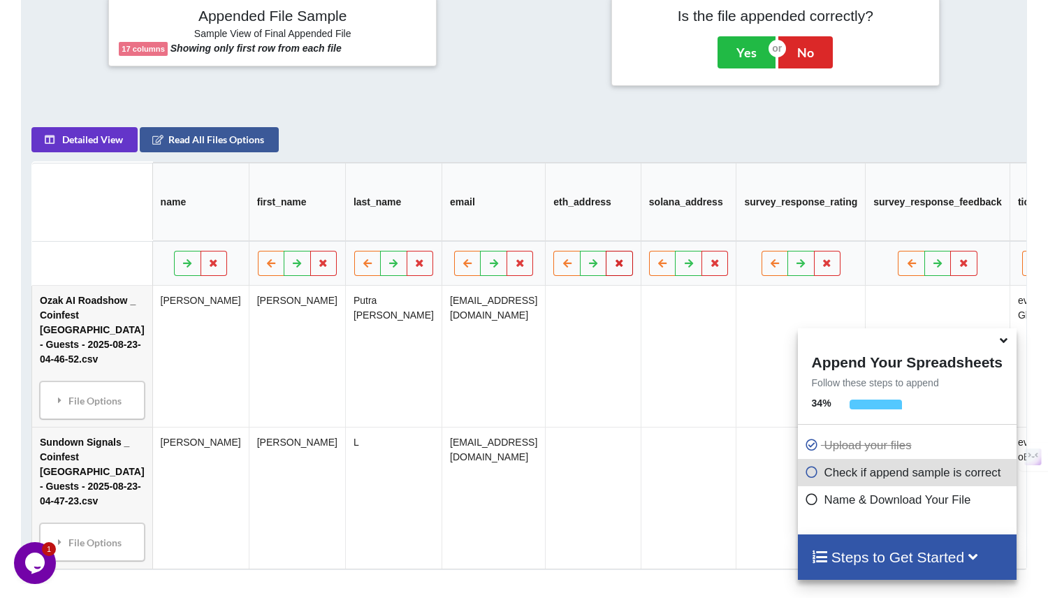
click at [626, 267] on icon at bounding box center [620, 262] width 12 height 8
click at [541, 230] on button "Delete Column" at bounding box center [531, 229] width 94 height 25
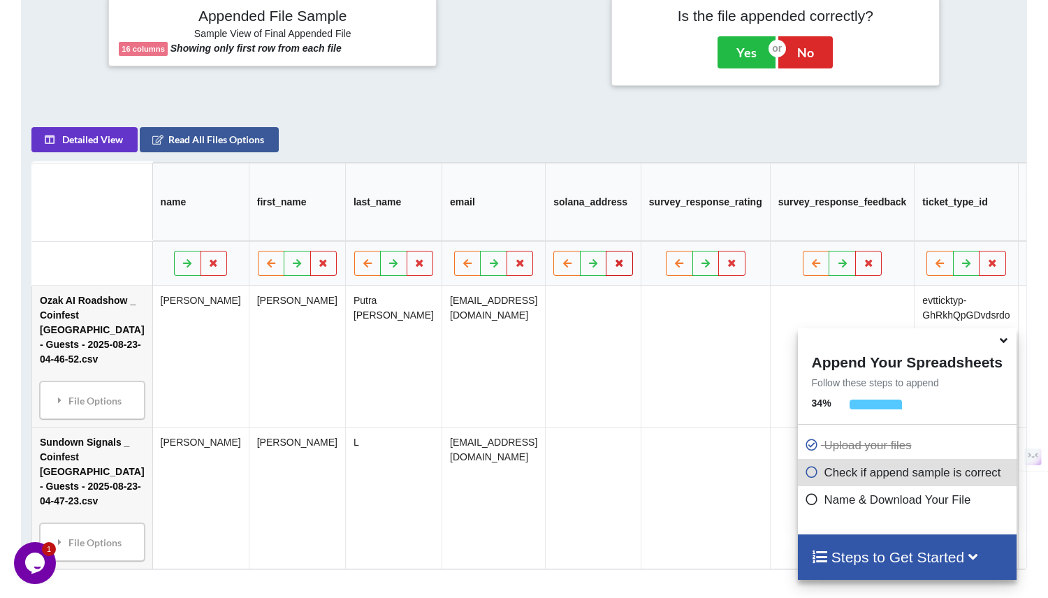
click at [626, 266] on icon at bounding box center [620, 262] width 12 height 8
click at [535, 226] on button "Delete Column" at bounding box center [531, 229] width 94 height 25
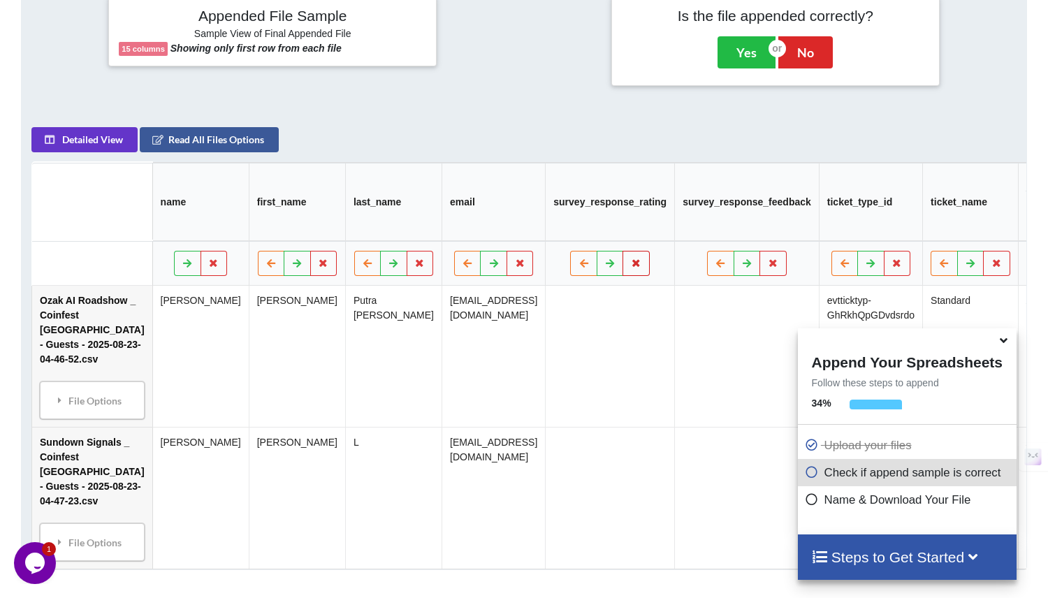
click at [647, 261] on button at bounding box center [636, 263] width 27 height 25
click at [558, 229] on button "Delete Column" at bounding box center [550, 229] width 94 height 25
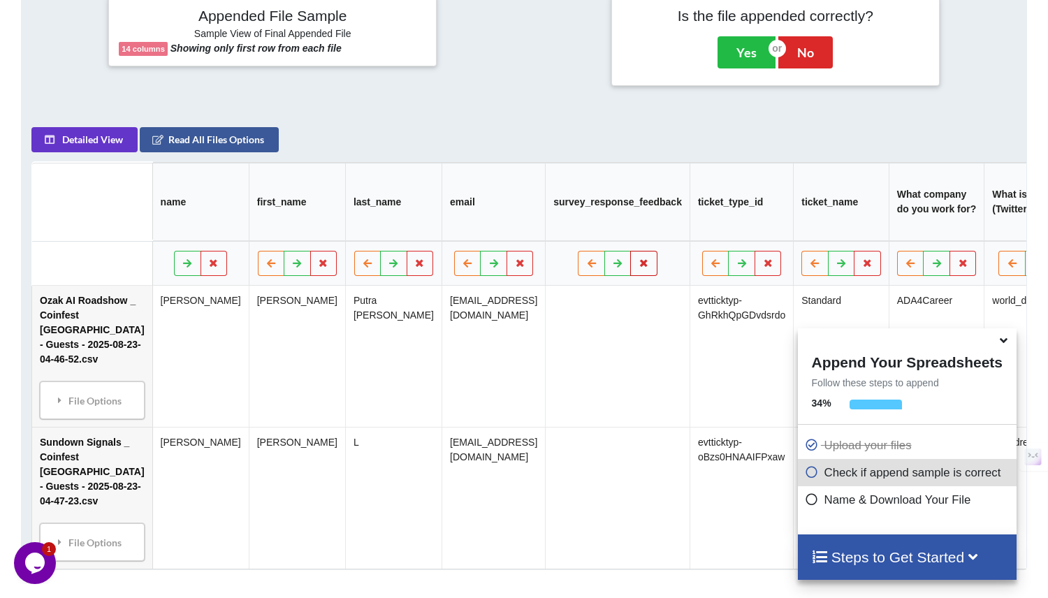
click at [652, 264] on button at bounding box center [644, 263] width 27 height 25
click at [568, 228] on button "Delete Column" at bounding box center [558, 229] width 94 height 25
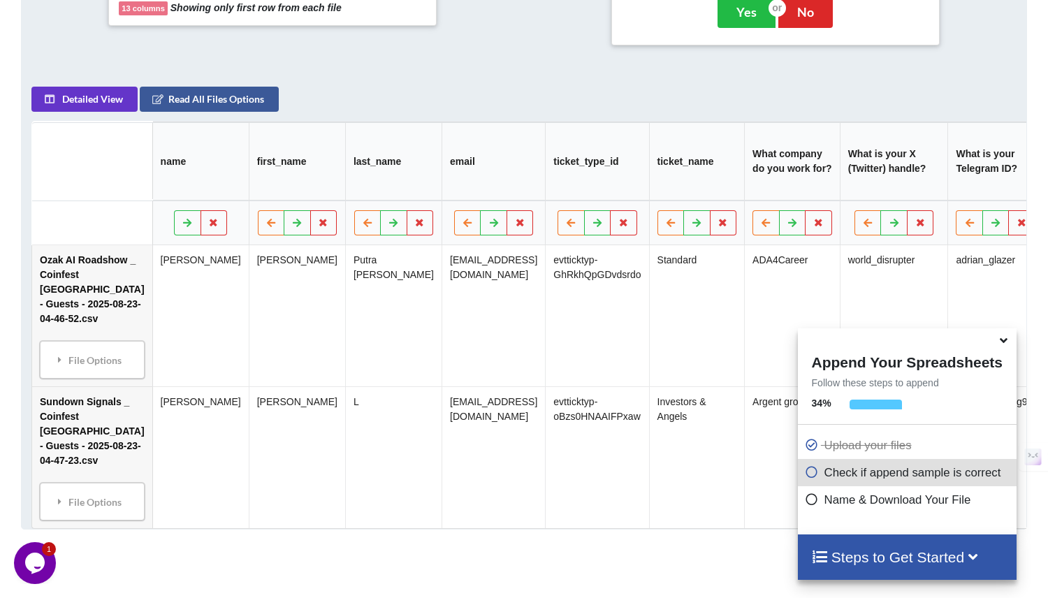
scroll to position [602, 0]
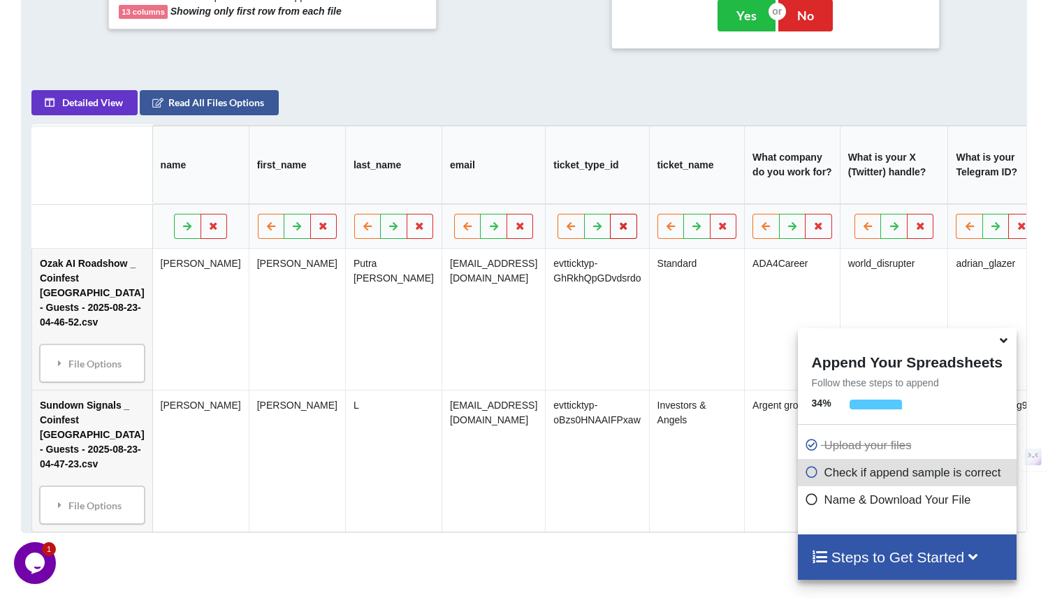
click at [630, 230] on icon at bounding box center [624, 225] width 12 height 8
click at [553, 195] on button "Delete Column" at bounding box center [536, 192] width 94 height 25
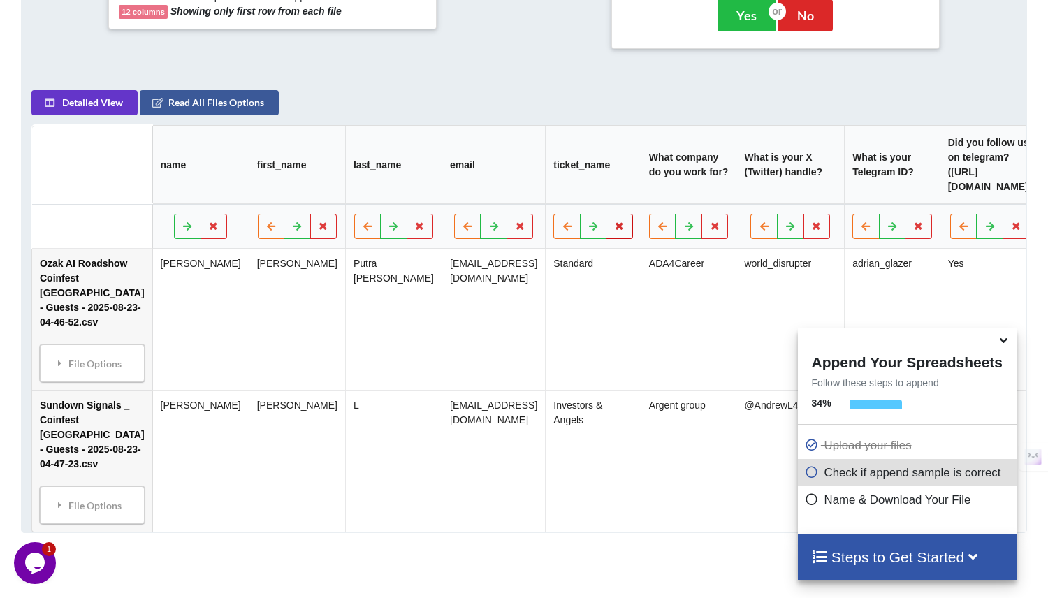
click at [626, 230] on icon at bounding box center [620, 225] width 12 height 8
click at [553, 197] on button "Delete Column" at bounding box center [531, 192] width 94 height 25
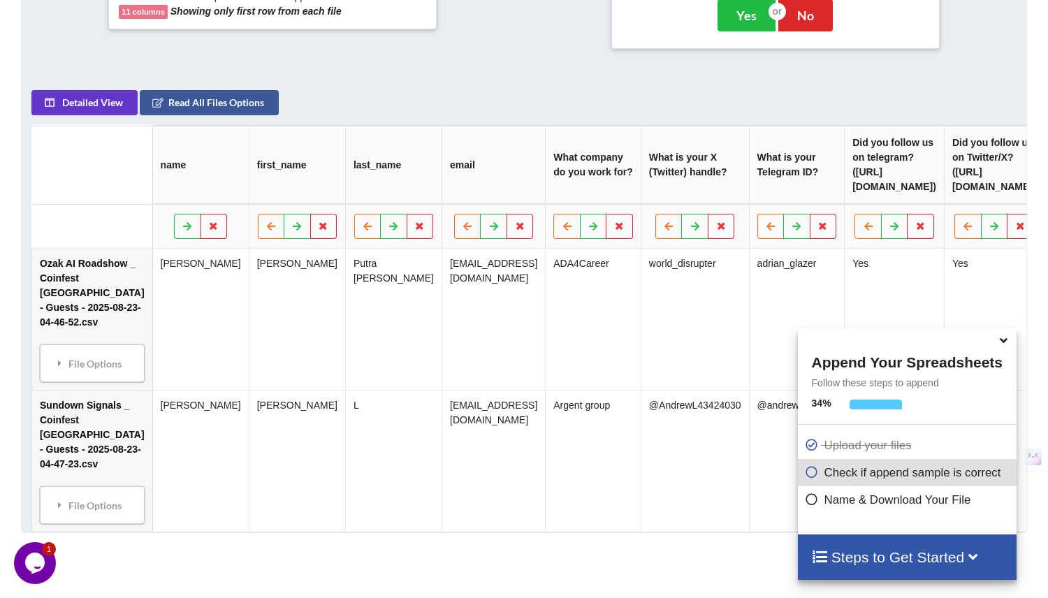
click at [1000, 342] on icon at bounding box center [1003, 338] width 15 height 13
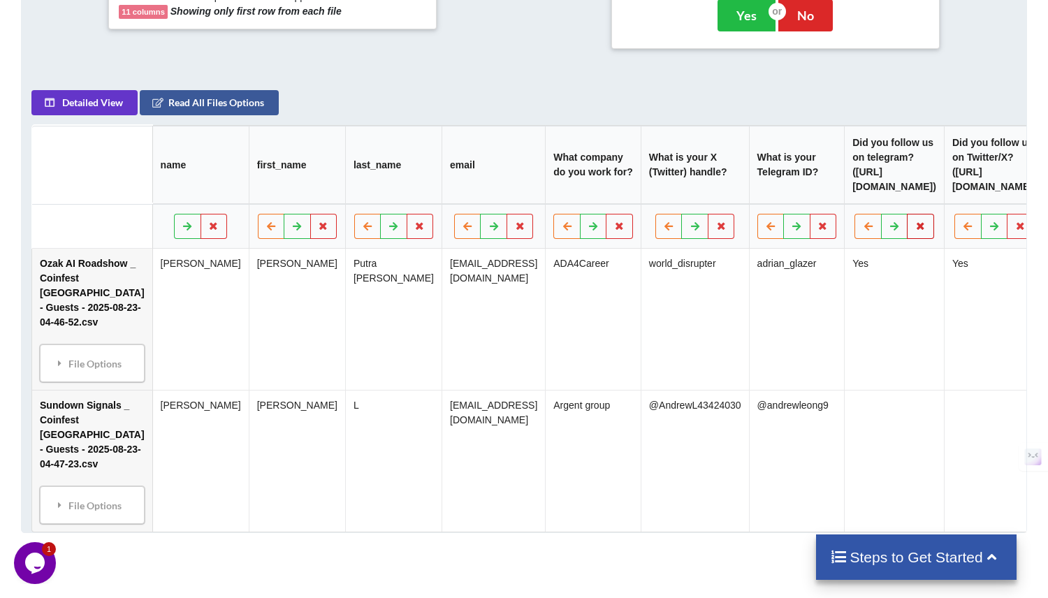
click at [935, 239] on button at bounding box center [920, 226] width 27 height 25
click at [864, 187] on button "Delete Column" at bounding box center [851, 192] width 94 height 25
click at [927, 229] on icon at bounding box center [921, 225] width 12 height 8
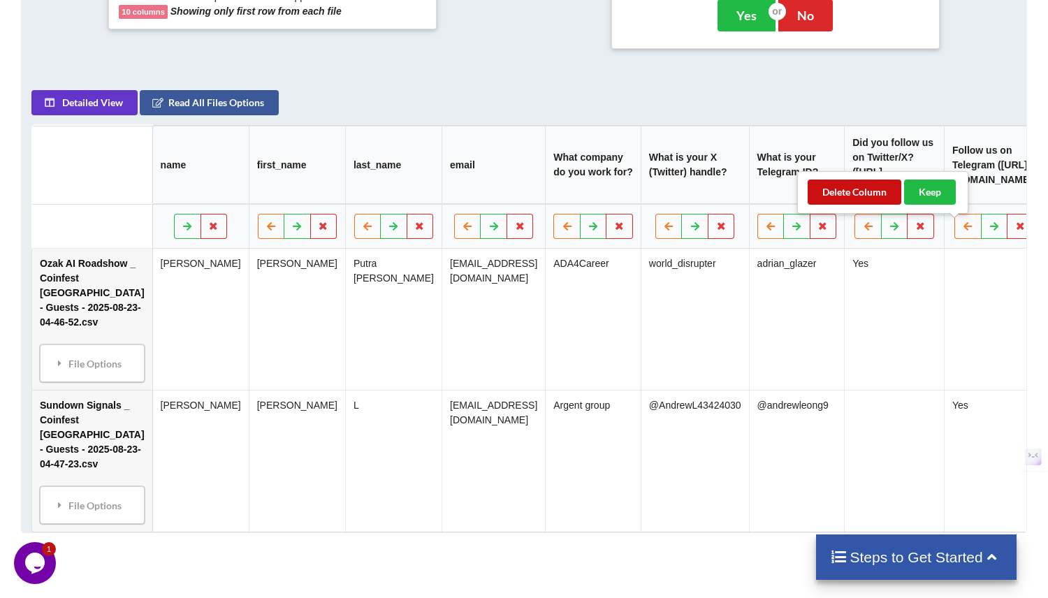
click at [840, 193] on button "Delete Column" at bounding box center [854, 192] width 94 height 25
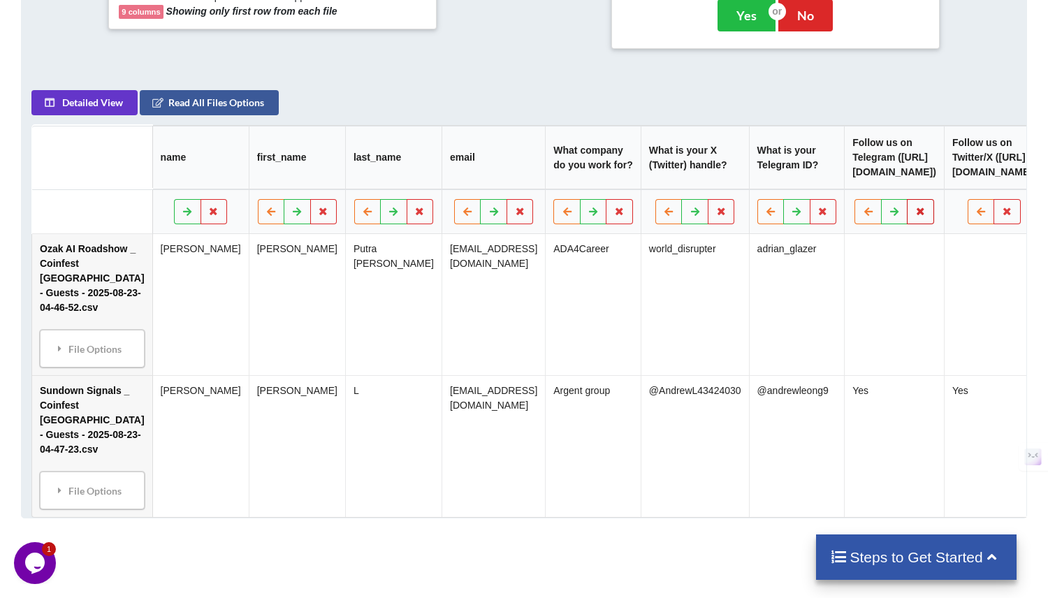
click at [927, 215] on icon at bounding box center [921, 211] width 12 height 8
click at [845, 196] on button "Delete Column" at bounding box center [851, 192] width 94 height 25
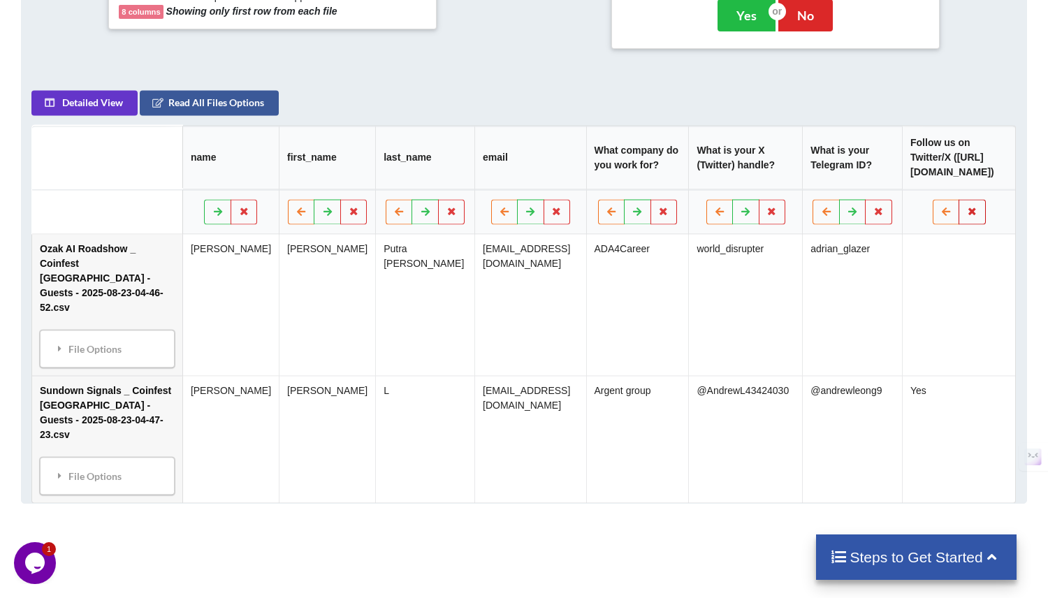
click at [967, 212] on icon at bounding box center [973, 211] width 12 height 8
click at [872, 170] on button "Delete Column" at bounding box center [860, 170] width 94 height 25
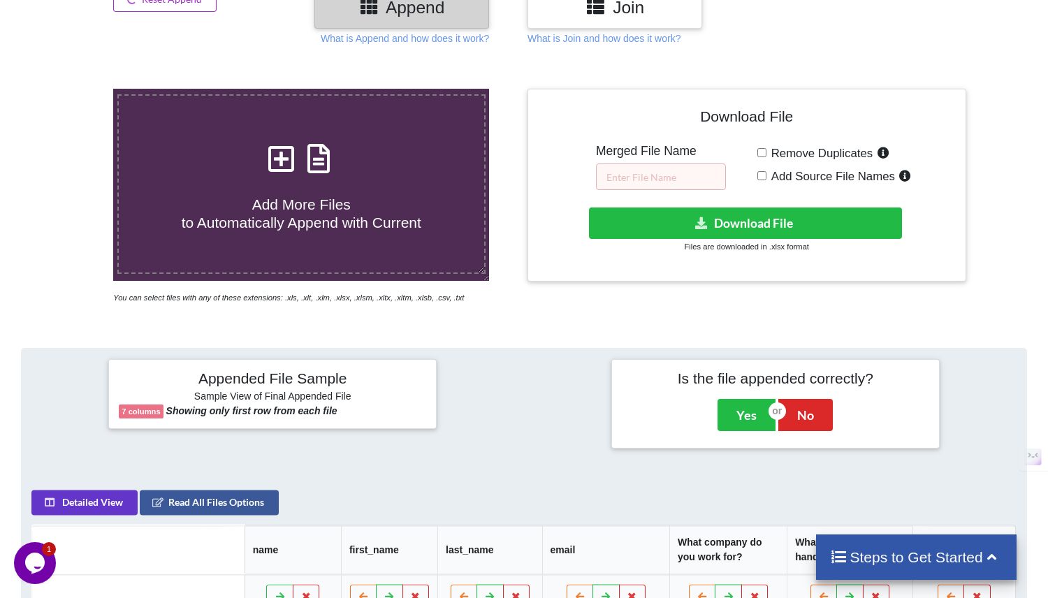
scroll to position [0, 0]
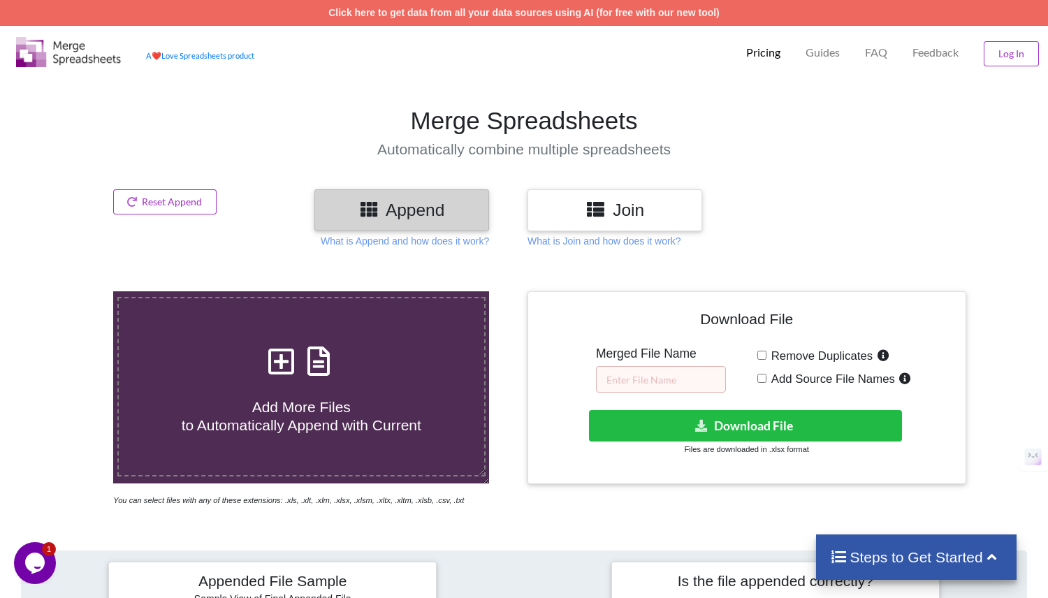
click at [762, 357] on input "Remove Duplicates" at bounding box center [761, 355] width 9 height 9
checkbox input "true"
click at [638, 377] on input "text" at bounding box center [661, 379] width 130 height 27
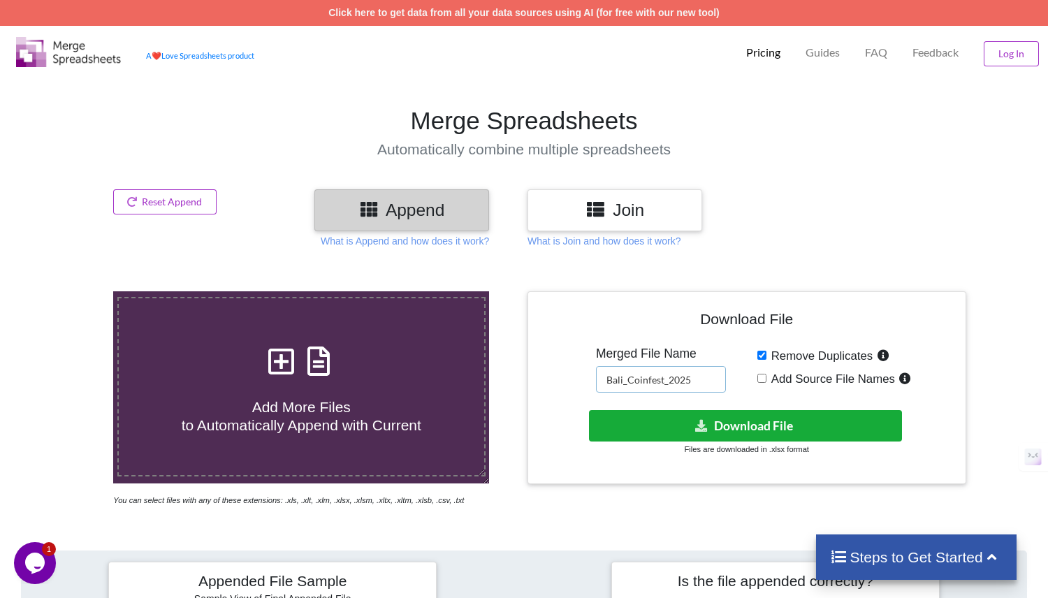
type input "Bali_Coinfest_2025"
click at [748, 418] on button "Download File" at bounding box center [745, 425] width 313 height 31
